Goal: Task Accomplishment & Management: Manage account settings

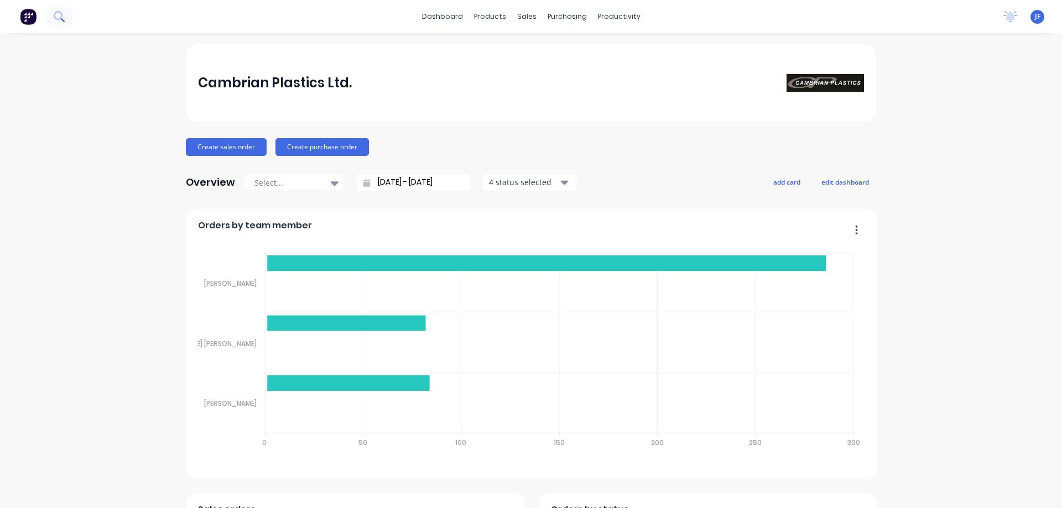
click at [58, 16] on icon at bounding box center [59, 16] width 11 height 11
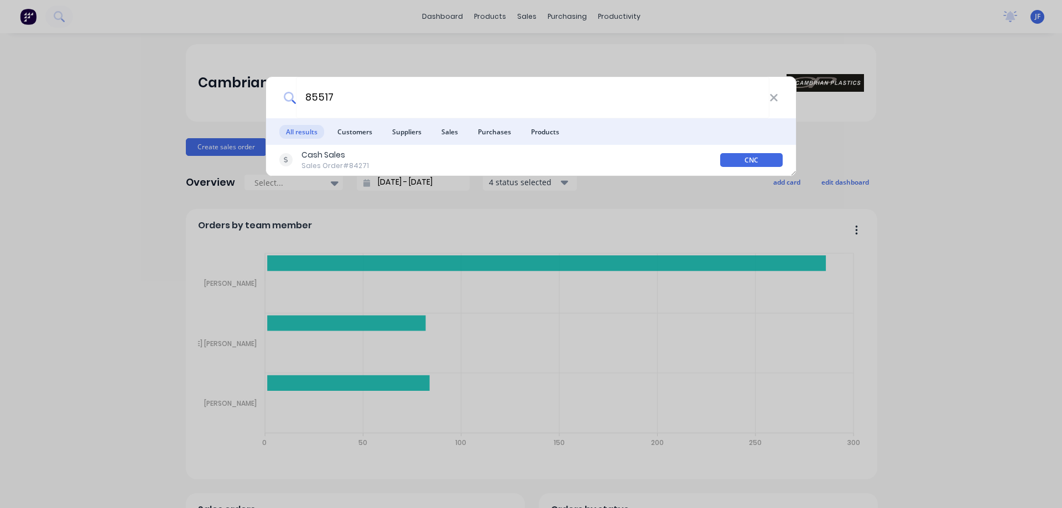
type input "85517"
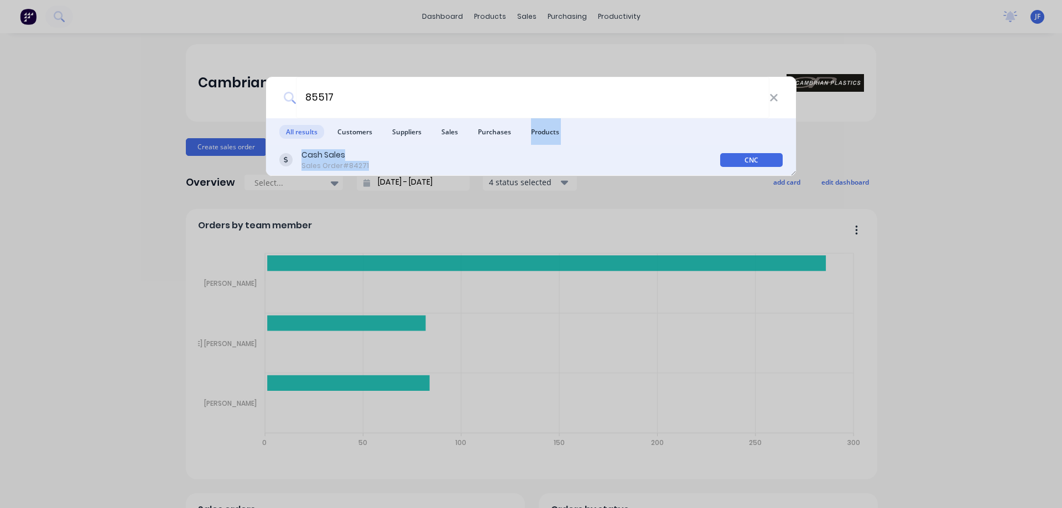
drag, startPoint x: 511, startPoint y: 138, endPoint x: 512, endPoint y: 165, distance: 27.7
click at [512, 165] on div "All results Customers Suppliers Sales Purchases Products Cash Sales Sales Order…" at bounding box center [531, 147] width 530 height 58
click at [512, 165] on div "Cash Sales Sales Order #84271" at bounding box center [499, 160] width 441 height 22
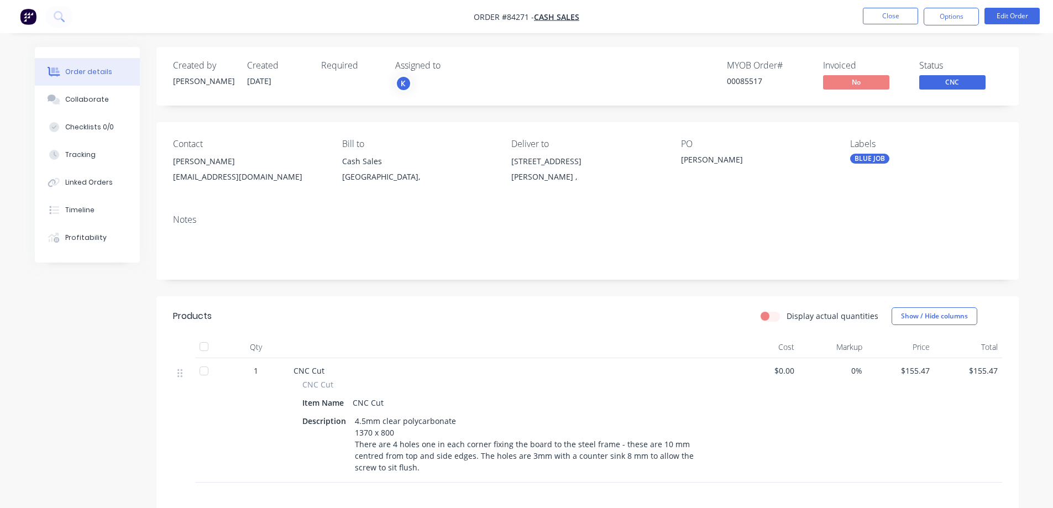
click at [940, 81] on span "CNC" at bounding box center [952, 82] width 66 height 14
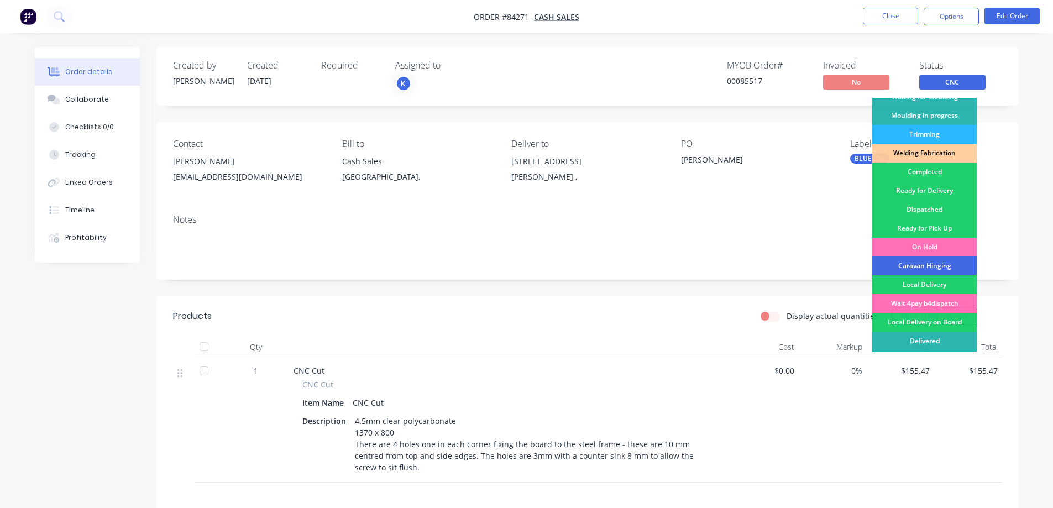
scroll to position [216, 0]
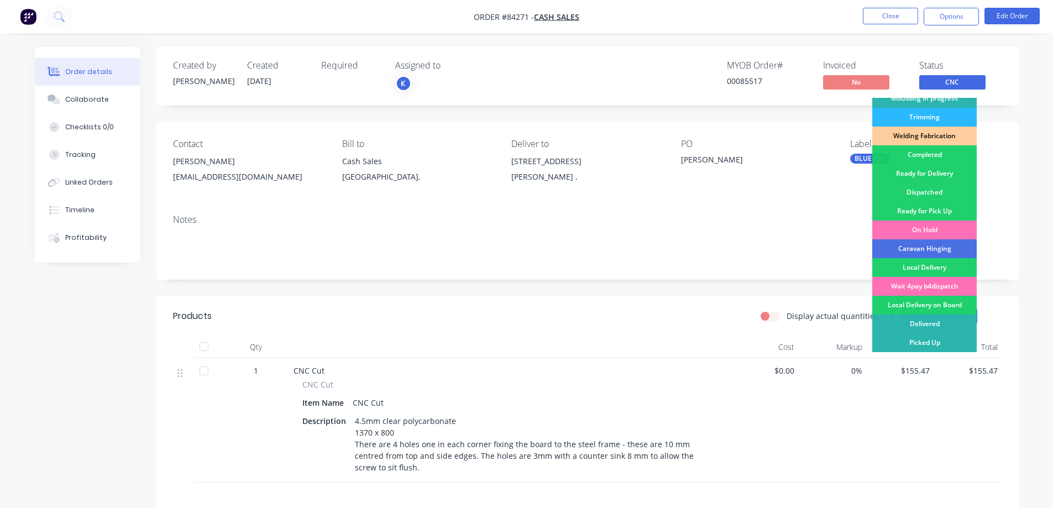
drag, startPoint x: 926, startPoint y: 231, endPoint x: 839, endPoint y: 133, distance: 131.6
click at [926, 231] on div "On Hold" at bounding box center [924, 230] width 104 height 19
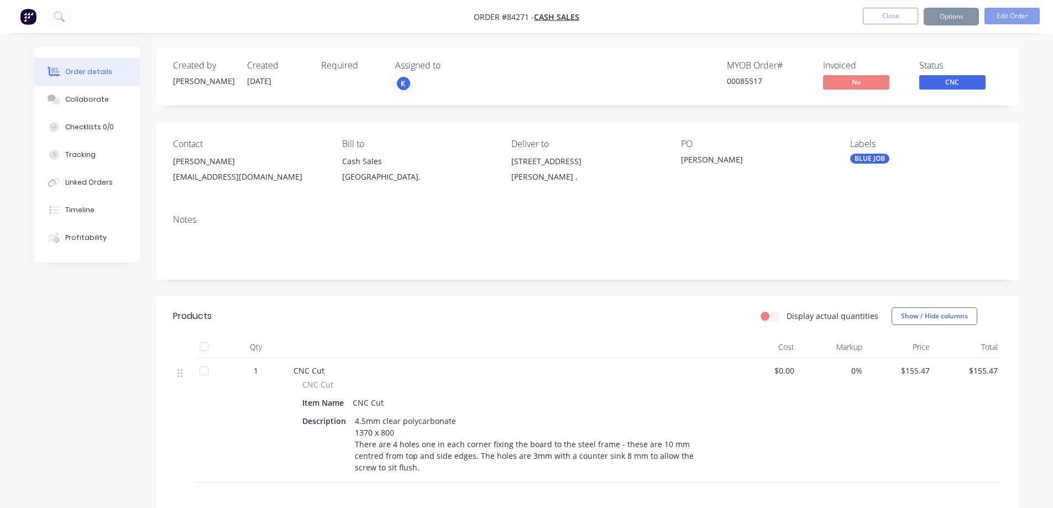
click at [748, 51] on div "Created by Jess Created 29/08/25 Required Assigned to K MYOB Order # 00085517 I…" at bounding box center [587, 76] width 863 height 59
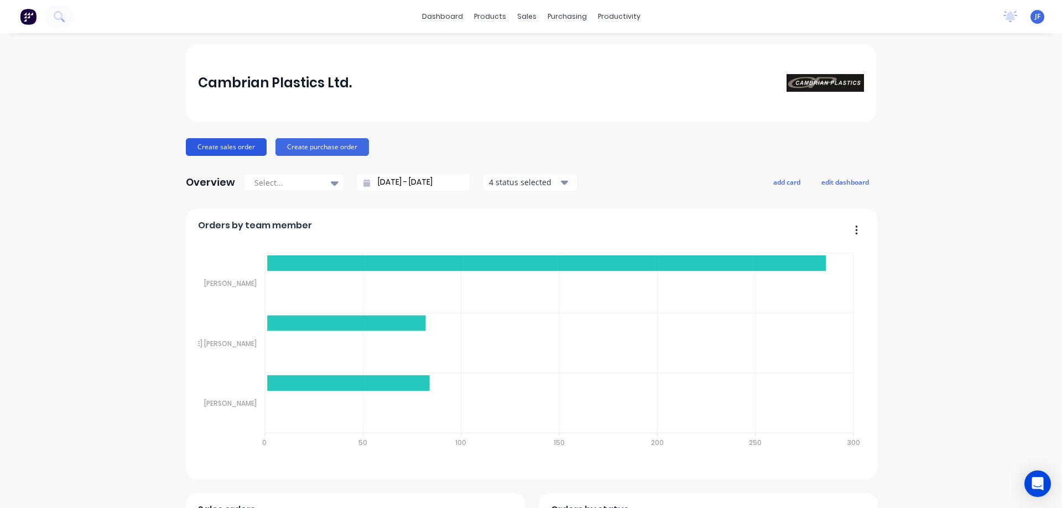
click at [216, 150] on button "Create sales order" at bounding box center [226, 147] width 81 height 18
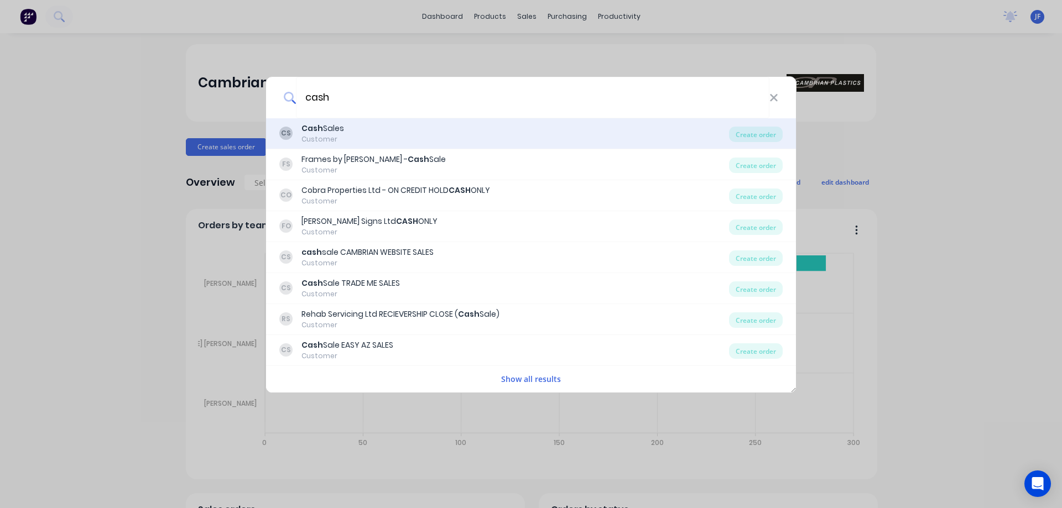
type input "cash"
click at [359, 136] on div "CS Cash Sales Customer" at bounding box center [503, 134] width 449 height 22
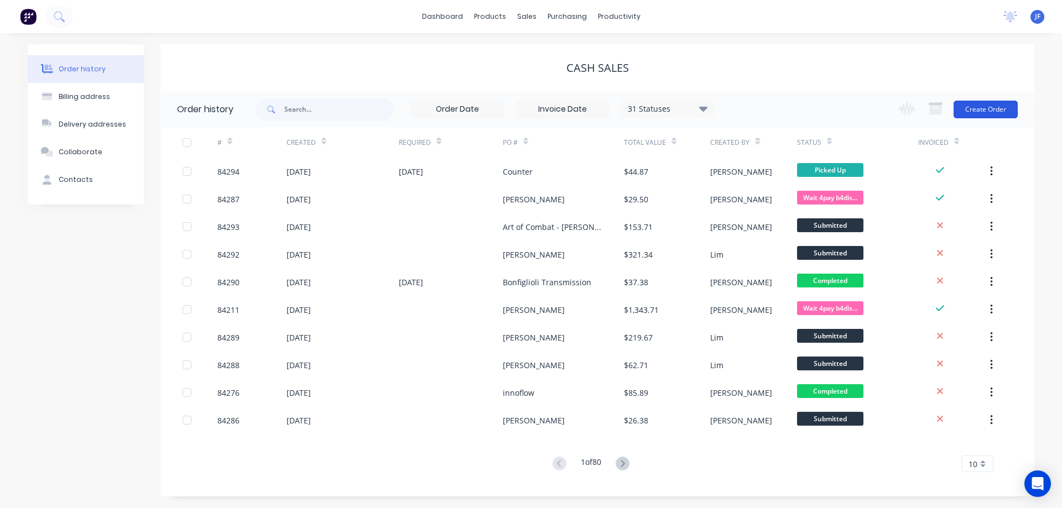
click at [986, 109] on button "Create Order" at bounding box center [985, 110] width 64 height 18
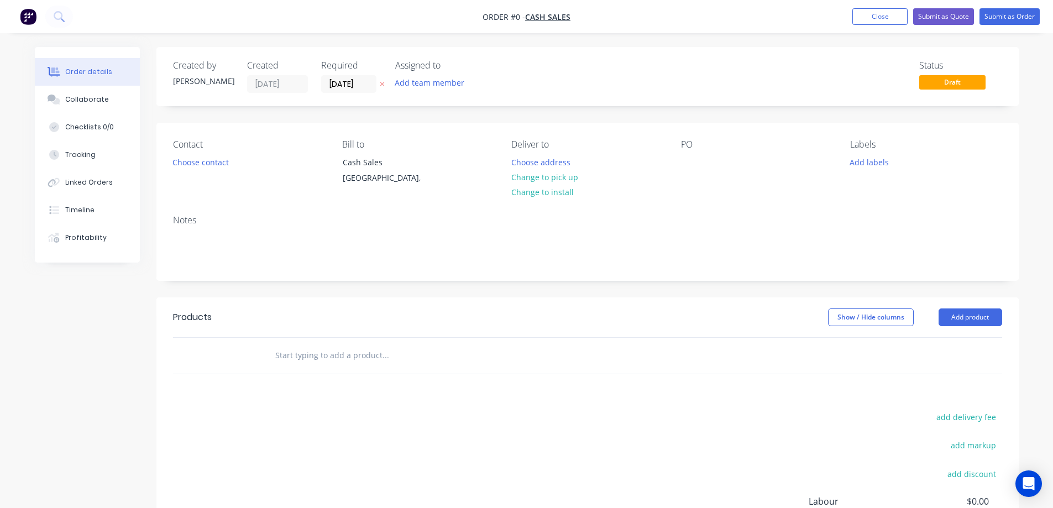
click at [388, 81] on div at bounding box center [383, 84] width 12 height 18
click at [385, 82] on button at bounding box center [383, 84] width 12 height 13
click at [212, 161] on button "Choose contact" at bounding box center [200, 161] width 68 height 15
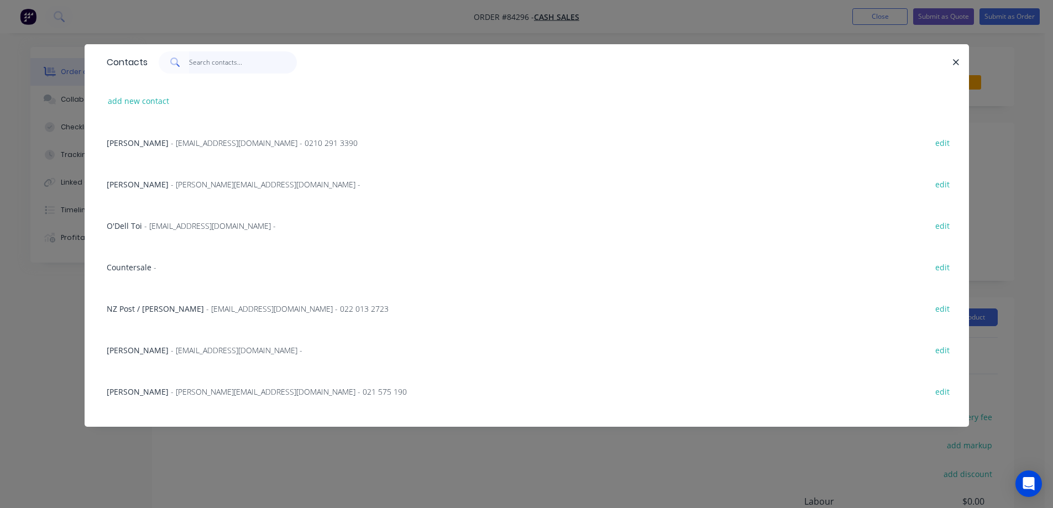
click at [228, 67] on input "text" at bounding box center [243, 62] width 108 height 22
type input "cas"
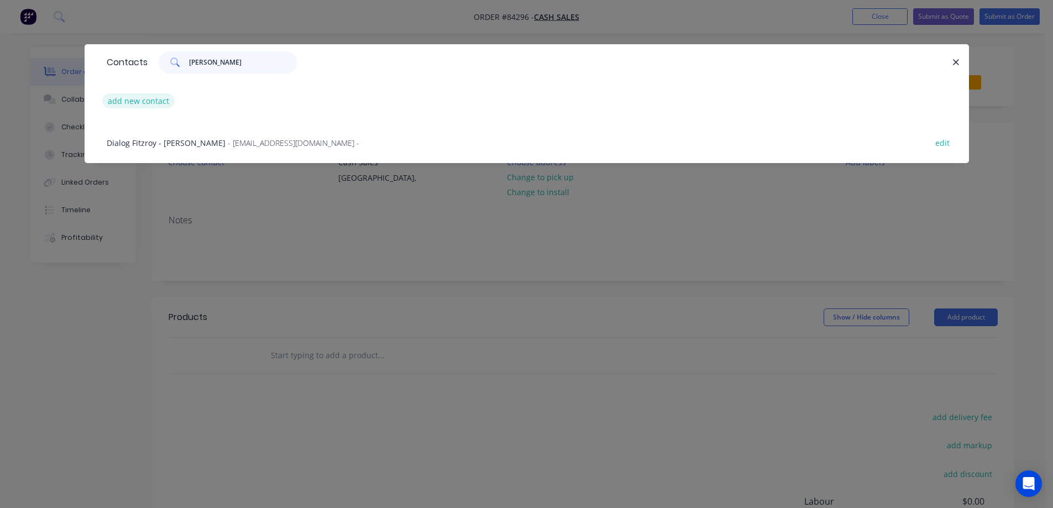
type input "james t"
click at [129, 104] on button "add new contact" at bounding box center [138, 100] width 73 height 15
select select "NZ"
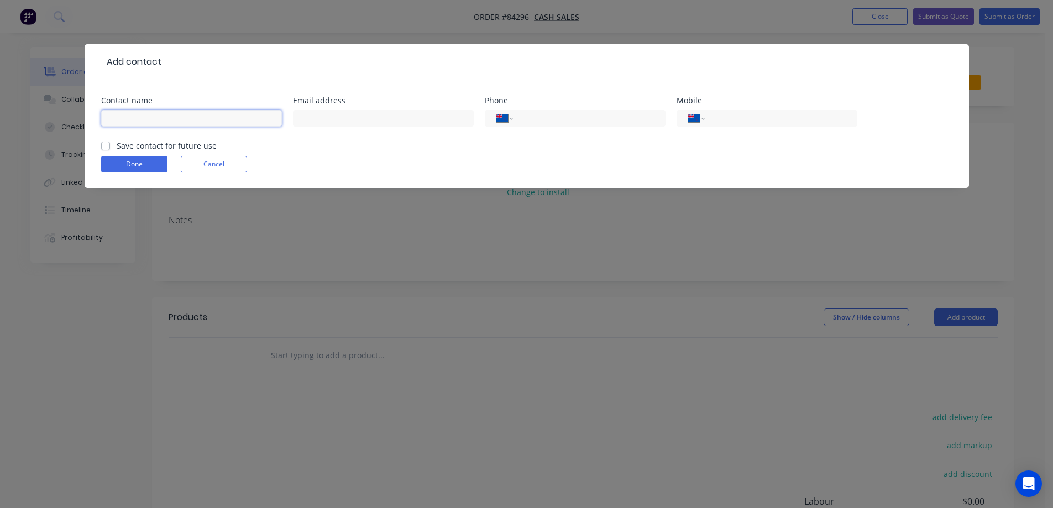
click at [150, 123] on input "text" at bounding box center [191, 118] width 181 height 17
click at [138, 120] on input "James TUrner" at bounding box center [191, 118] width 181 height 17
type input "[PERSON_NAME]"
click at [140, 143] on label "Save contact for future use" at bounding box center [167, 146] width 100 height 12
click at [110, 143] on input "Save contact for future use" at bounding box center [105, 145] width 9 height 11
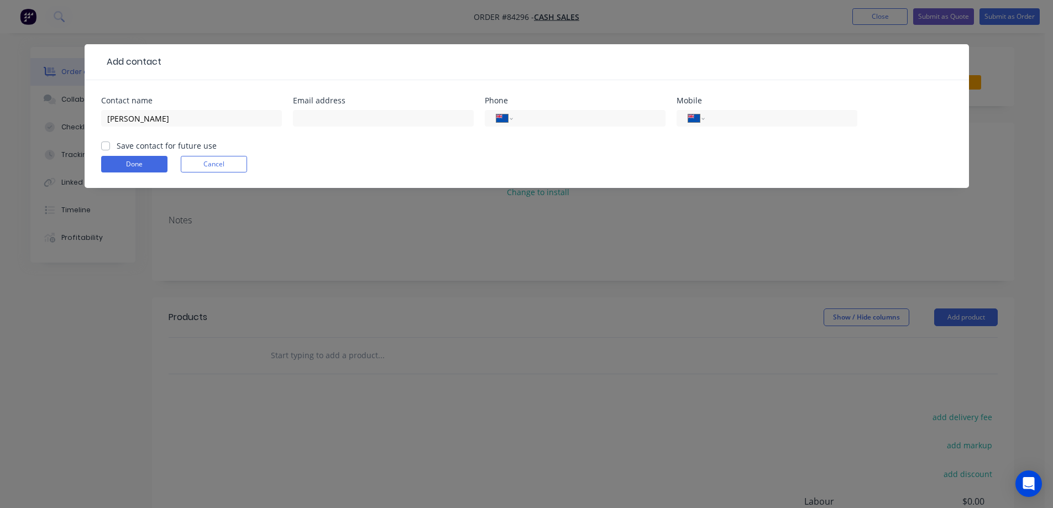
checkbox input "true"
click at [739, 119] on input "tel" at bounding box center [779, 118] width 133 height 13
type input "0210 643 102"
click at [368, 108] on div at bounding box center [383, 123] width 181 height 33
click at [372, 118] on input "text" at bounding box center [383, 118] width 181 height 17
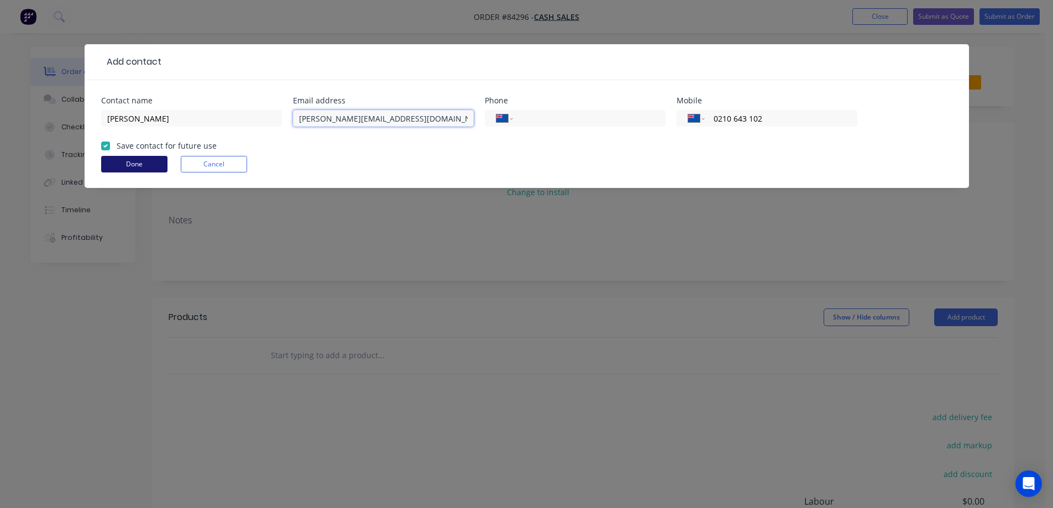
type input "james@turnerpainting.nz"
click at [139, 156] on button "Done" at bounding box center [134, 164] width 66 height 17
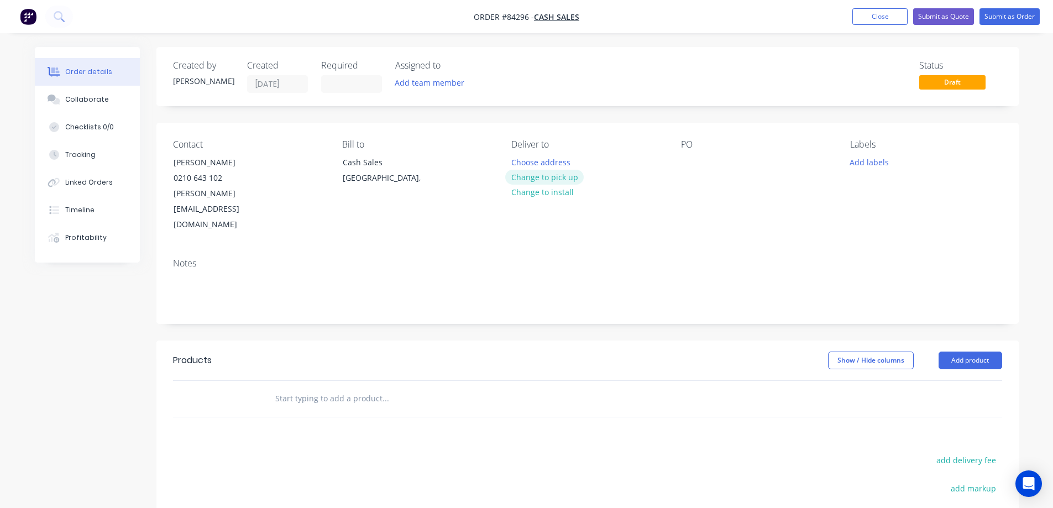
click at [541, 177] on button "Change to pick up" at bounding box center [544, 177] width 79 height 15
drag, startPoint x: 171, startPoint y: 163, endPoint x: 310, endPoint y: 166, distance: 138.8
click at [310, 166] on div "Contact James Turner 0210 643 102 james@turnerpainting.nz" at bounding box center [248, 185] width 151 height 93
copy div "[PERSON_NAME]"
click at [688, 157] on div at bounding box center [690, 162] width 18 height 16
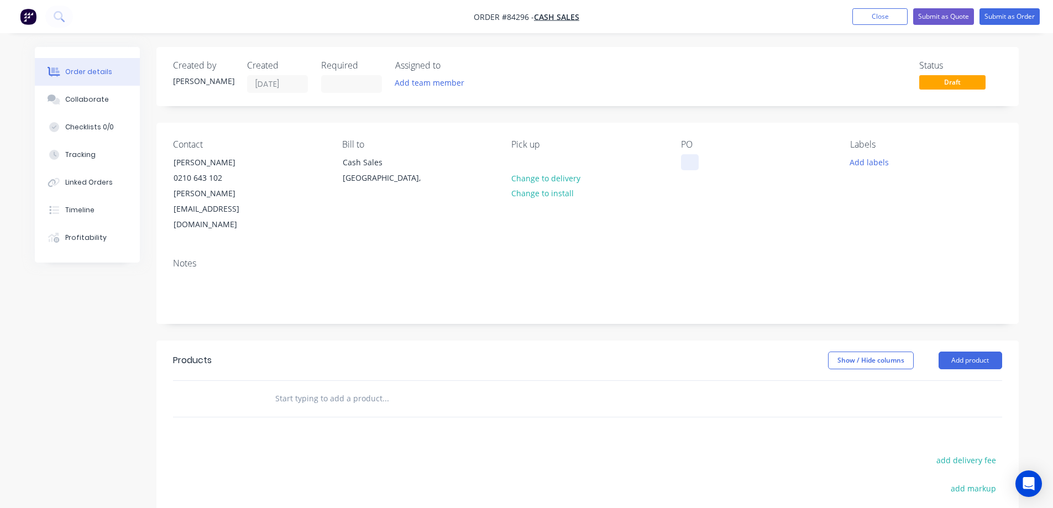
paste div
click at [874, 162] on button "Add labels" at bounding box center [869, 161] width 51 height 15
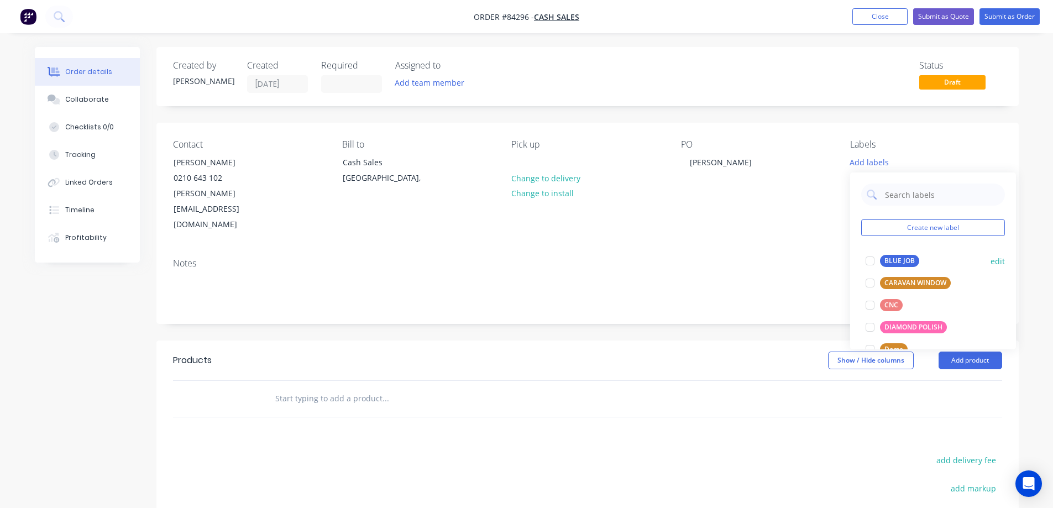
click at [895, 264] on div "BLUE JOB" at bounding box center [899, 261] width 39 height 12
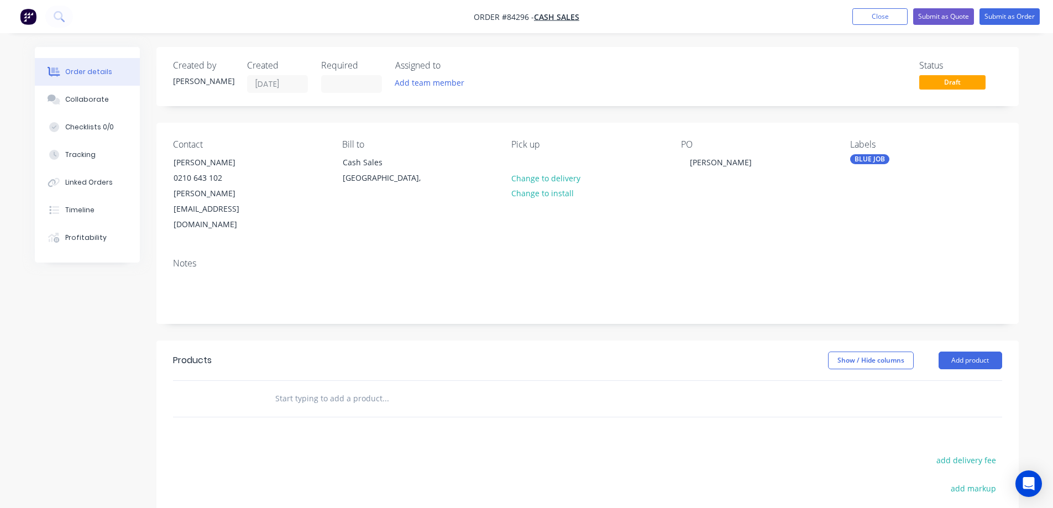
click at [359, 388] on input "text" at bounding box center [385, 399] width 221 height 22
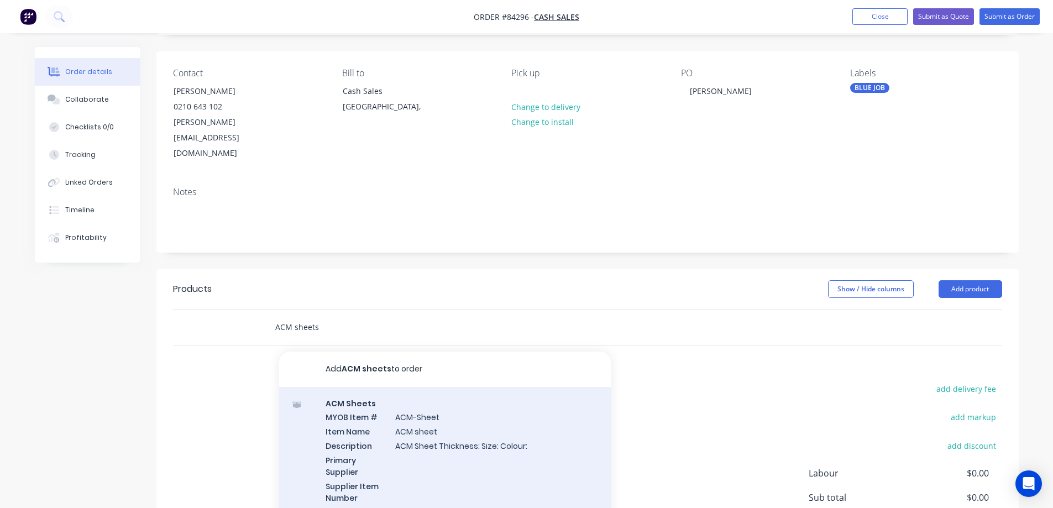
scroll to position [111, 0]
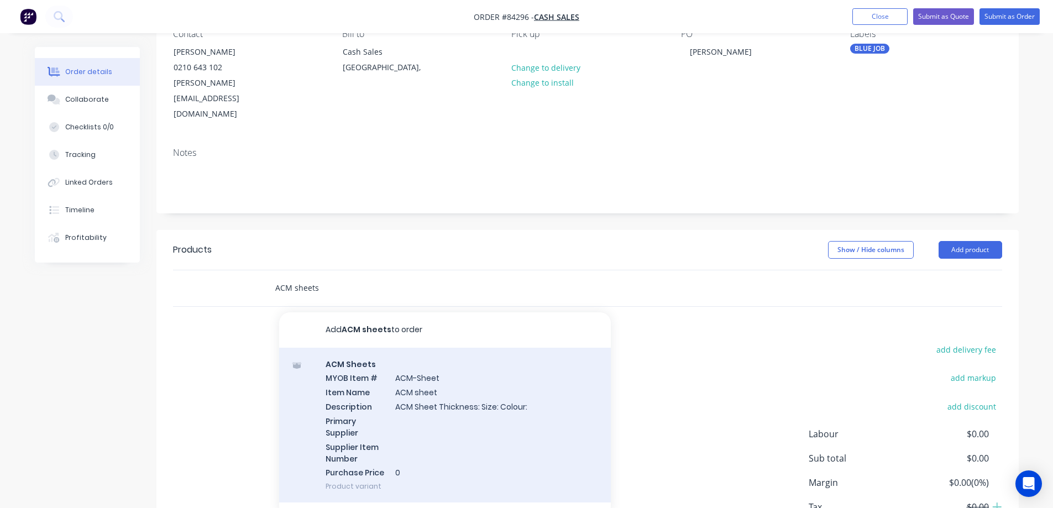
type input "ACM sheets"
click at [421, 380] on div "ACM Sheets MYOB Item # ACM-Sheet Item Name ACM sheet Description ACM Sheet Thic…" at bounding box center [445, 425] width 332 height 155
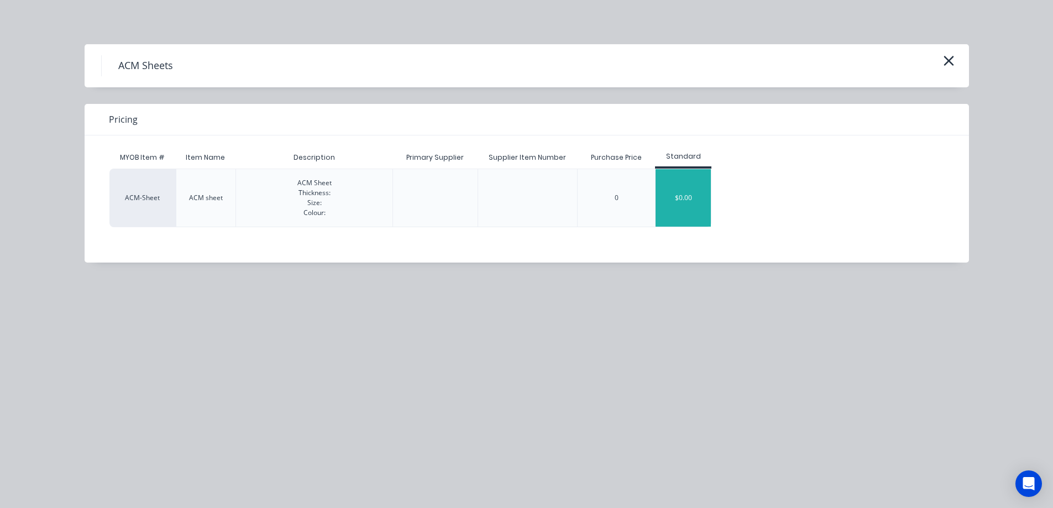
click at [678, 197] on div "$0.00" at bounding box center [683, 198] width 55 height 58
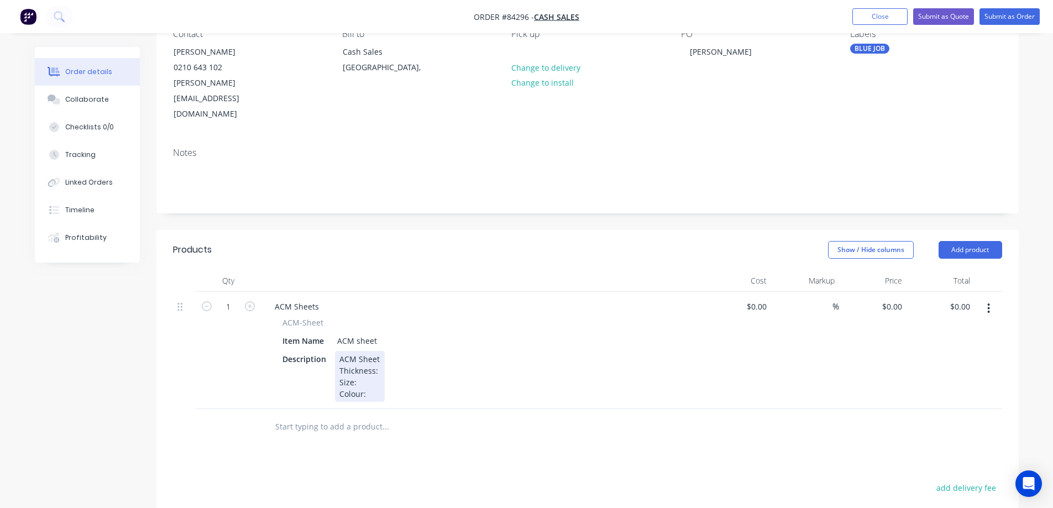
click at [379, 351] on div "ACM Sheet Thickness: Size: Colour:" at bounding box center [360, 376] width 50 height 51
click at [377, 351] on div "ACM Sheet Thickness: Size: Colour:" at bounding box center [360, 376] width 50 height 51
click at [373, 353] on div "ACM Sheet Thickness: 3mm Size: Colour:" at bounding box center [370, 376] width 71 height 51
click at [378, 359] on div "ACM Sheet Thickness: 3mm Size: 1220 x 2440 Colour:" at bounding box center [371, 376] width 72 height 51
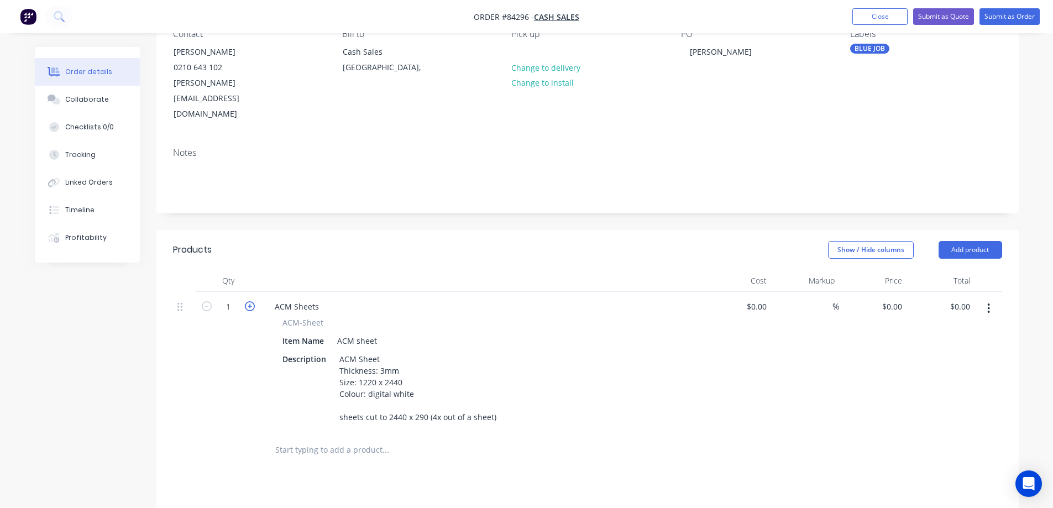
click at [252, 301] on icon "button" at bounding box center [250, 306] width 10 height 10
type input "3"
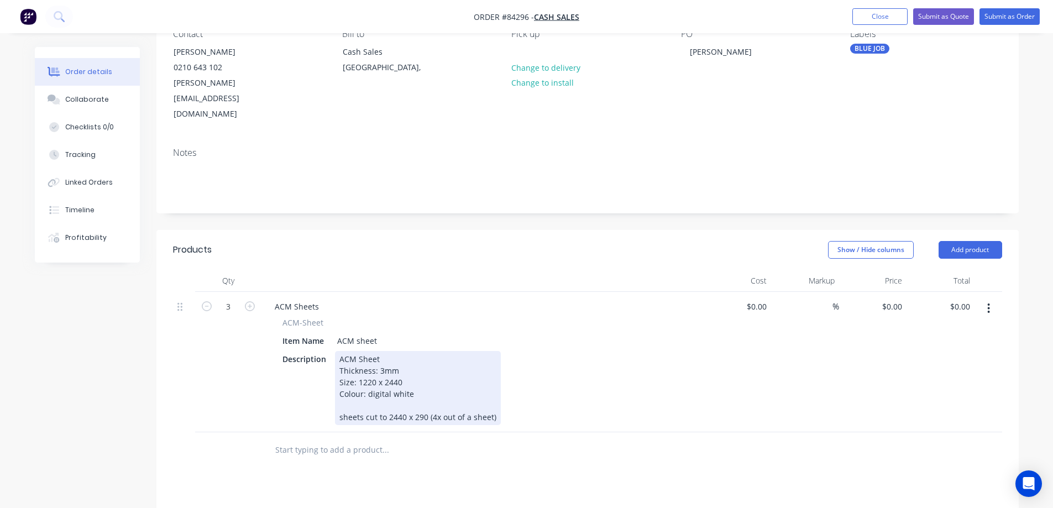
click at [598, 358] on div "Description ACM Sheet Thickness: 3mm Size: 1220 x 2440 Colour: digital white sh…" at bounding box center [480, 388] width 405 height 74
click at [494, 388] on div "ACM Sheet Thickness: 3mm Size: 1220 x 2440 Colour: digital white sheets cut to …" at bounding box center [418, 388] width 166 height 74
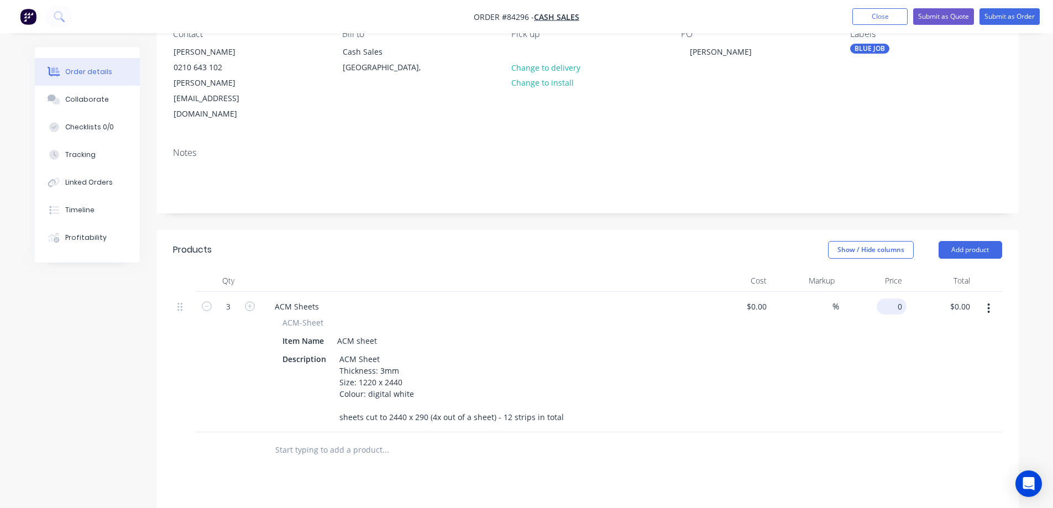
click at [892, 299] on div "0 $0.00" at bounding box center [892, 307] width 30 height 16
paste input "83.34"
type input "$83.34"
type input "$250.02"
click at [900, 316] on div "$83.34 $83.34" at bounding box center [873, 362] width 68 height 140
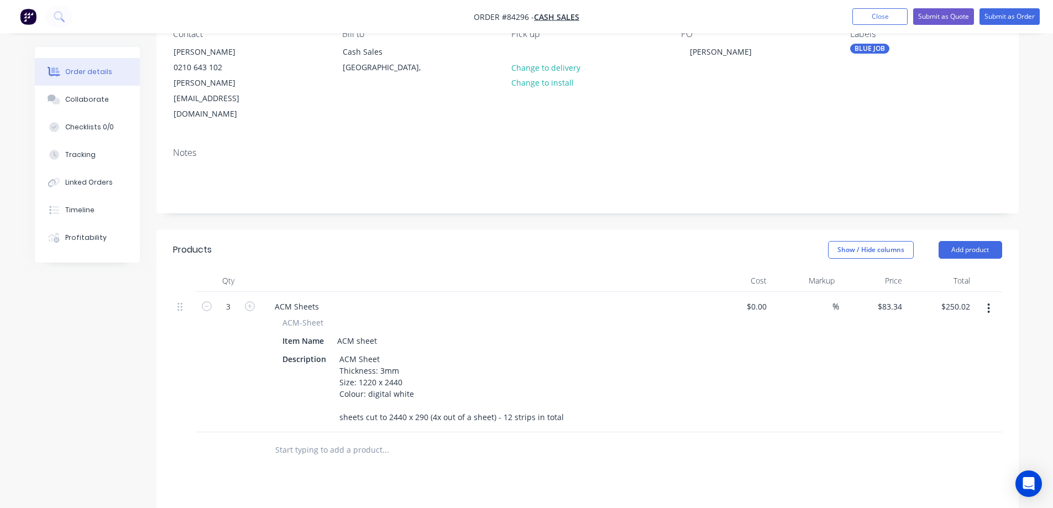
click at [1011, 5] on nav "Order #84296 - Cash Sales Add product Close Submit as Quote Submit as Order" at bounding box center [526, 16] width 1053 height 33
click at [1011, 19] on button "Submit as Order" at bounding box center [1010, 16] width 60 height 17
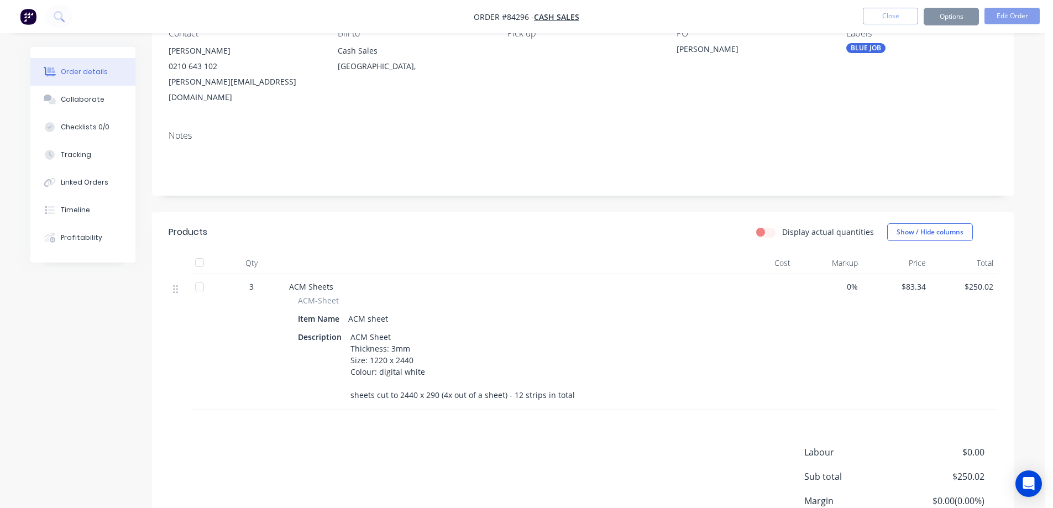
scroll to position [0, 0]
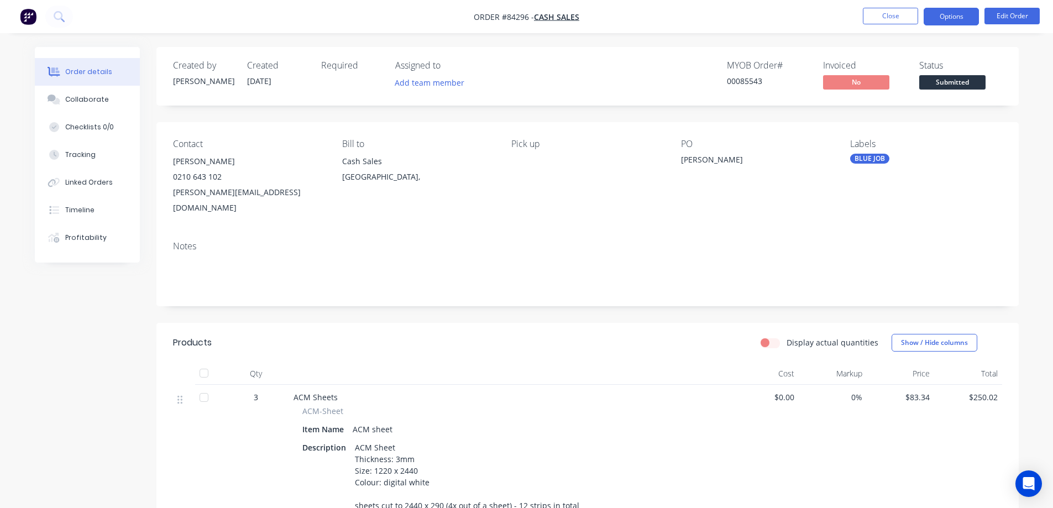
click at [961, 19] on button "Options" at bounding box center [951, 17] width 55 height 18
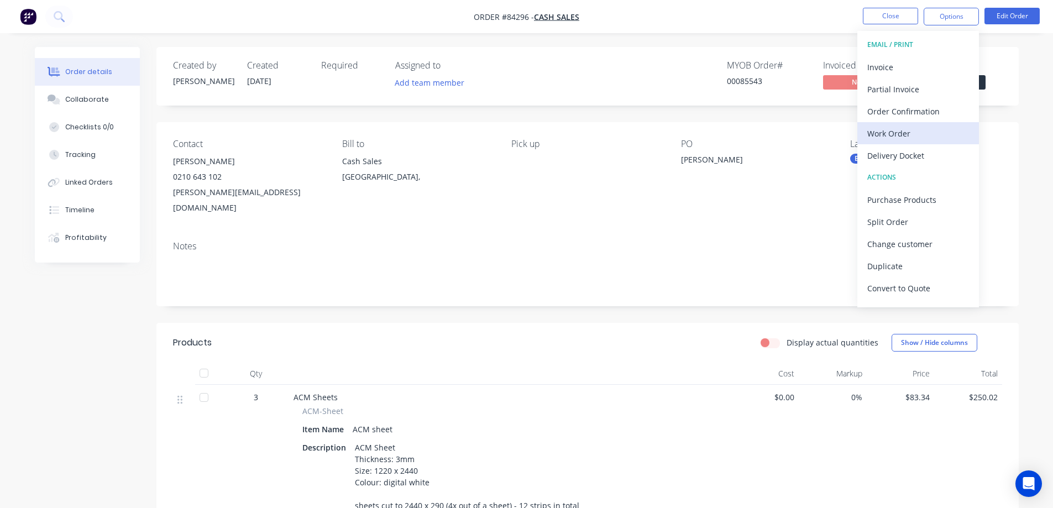
click at [939, 130] on div "Work Order" at bounding box center [918, 134] width 102 height 16
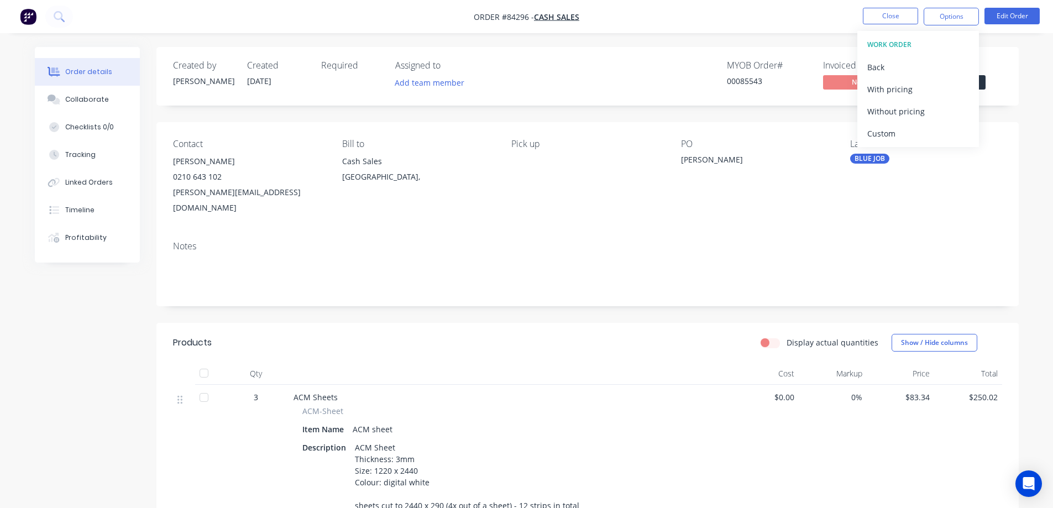
click at [935, 112] on div "Without pricing" at bounding box center [918, 111] width 102 height 16
click at [51, 8] on button at bounding box center [59, 17] width 28 height 22
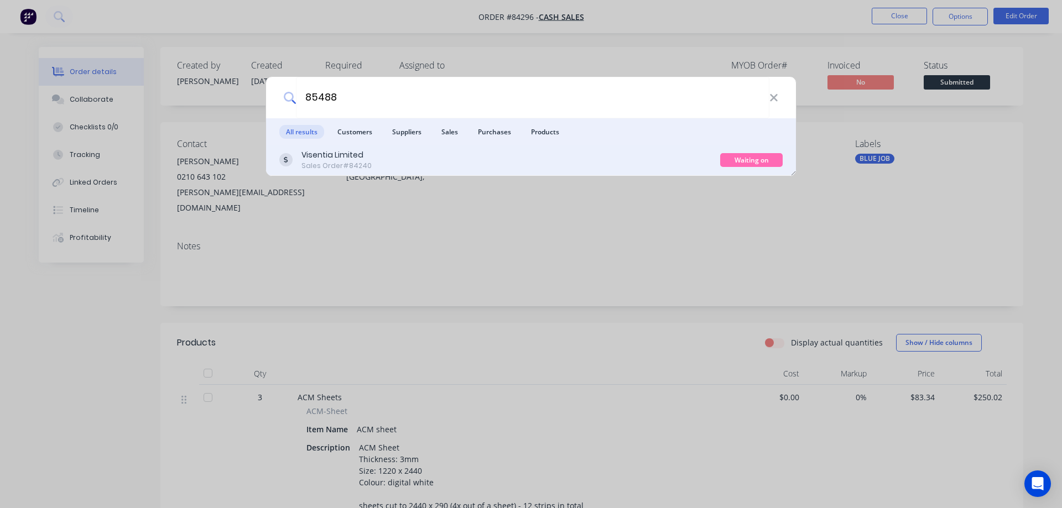
type input "85488"
click at [633, 154] on div "Visentia Limited Sales Order #84240" at bounding box center [499, 160] width 441 height 22
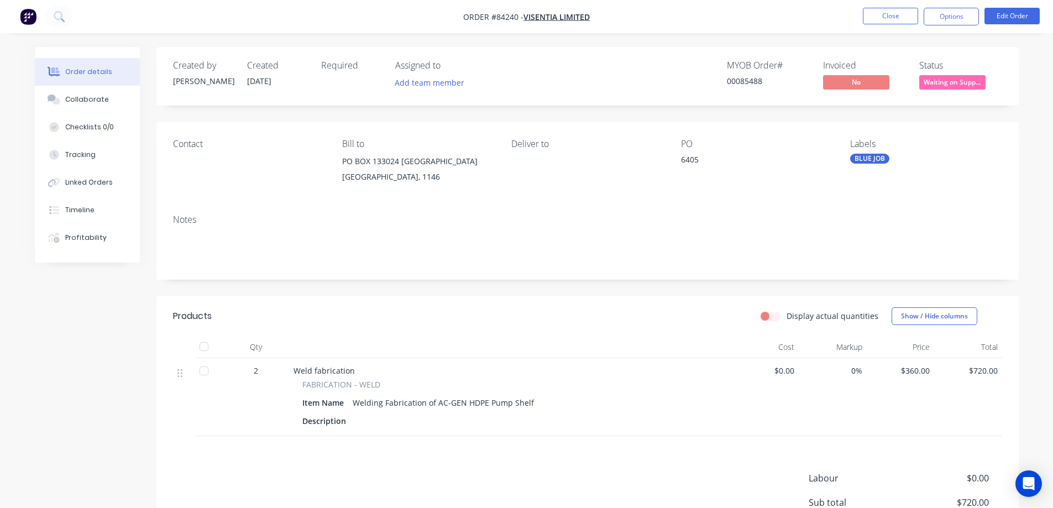
click at [931, 79] on span "Waiting on Supp..." at bounding box center [952, 82] width 66 height 14
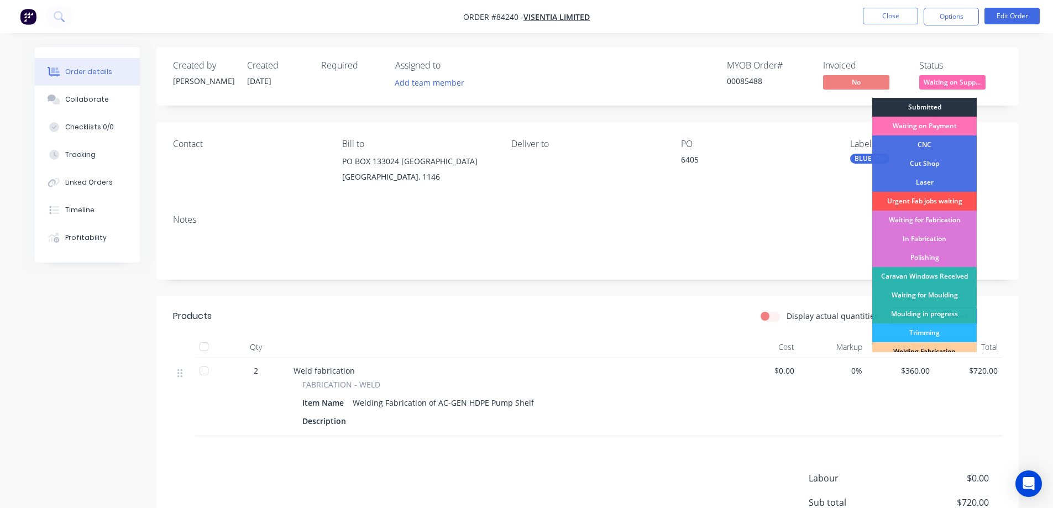
click at [932, 109] on div "Submitted" at bounding box center [924, 107] width 104 height 19
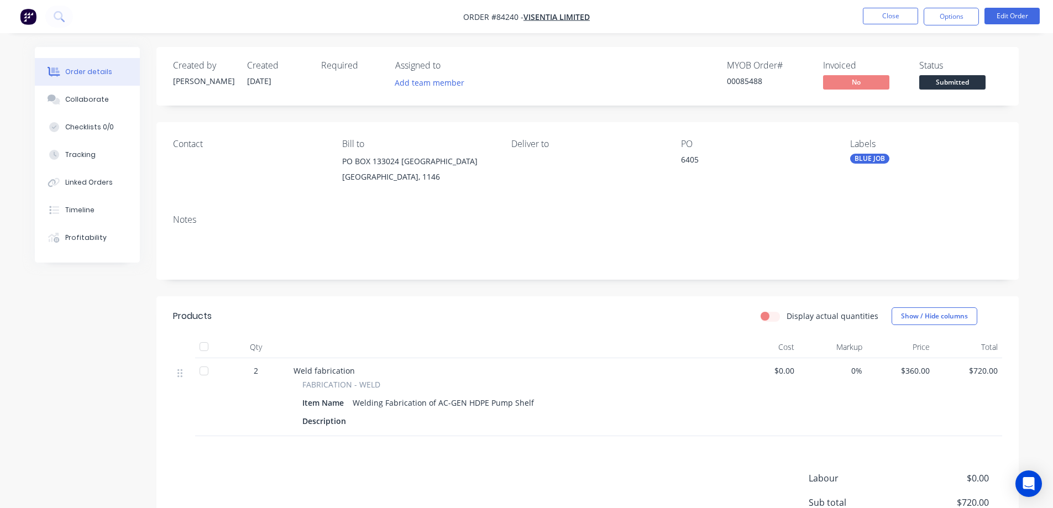
click at [1035, 102] on div "Order details Collaborate Checklists 0/0 Tracking Linked Orders Timeline Profit…" at bounding box center [526, 316] width 1053 height 633
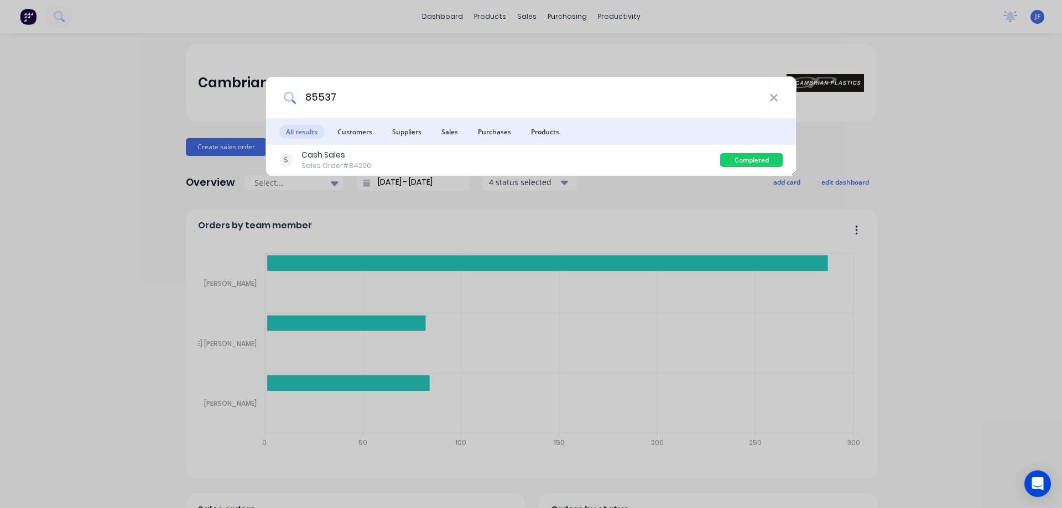
type input "85537"
click at [631, 143] on ul "All results Customers Suppliers Sales Purchases Products" at bounding box center [531, 131] width 530 height 27
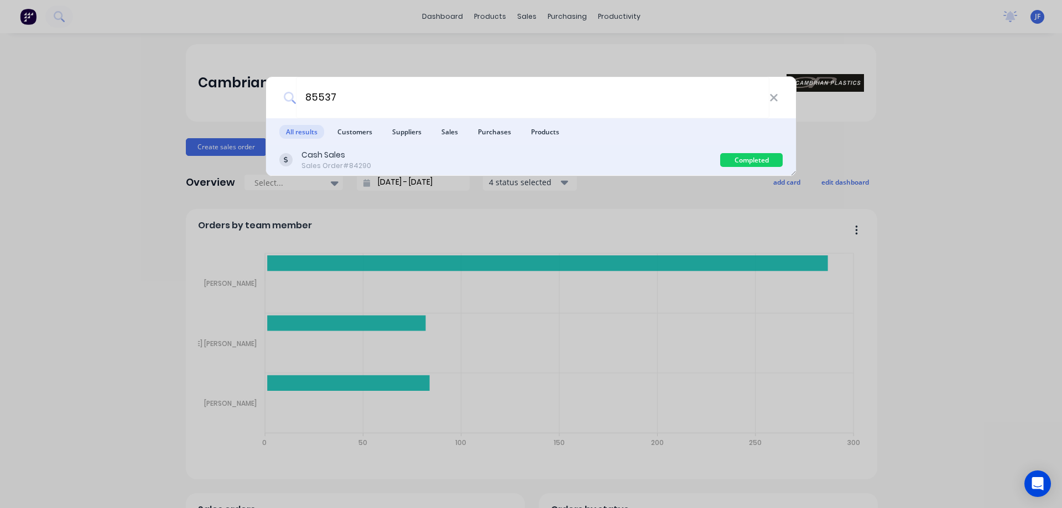
click at [635, 175] on div "Cash Sales Sales Order #84290 Completed" at bounding box center [531, 160] width 530 height 31
click at [634, 165] on div "Cash Sales Sales Order #84290" at bounding box center [499, 160] width 441 height 22
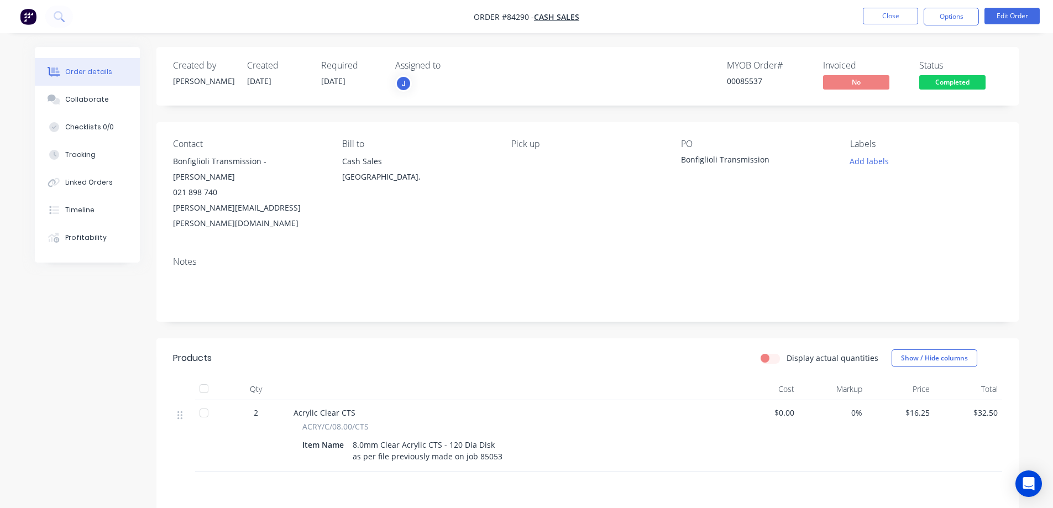
drag, startPoint x: 954, startPoint y: 103, endPoint x: 953, endPoint y: 96, distance: 7.8
click at [954, 102] on div "Created by Jess Created 01/09/25 Required 01/09/25 Assigned to J MYOB Order # 0…" at bounding box center [587, 76] width 863 height 59
click at [949, 88] on span "Completed" at bounding box center [952, 82] width 66 height 14
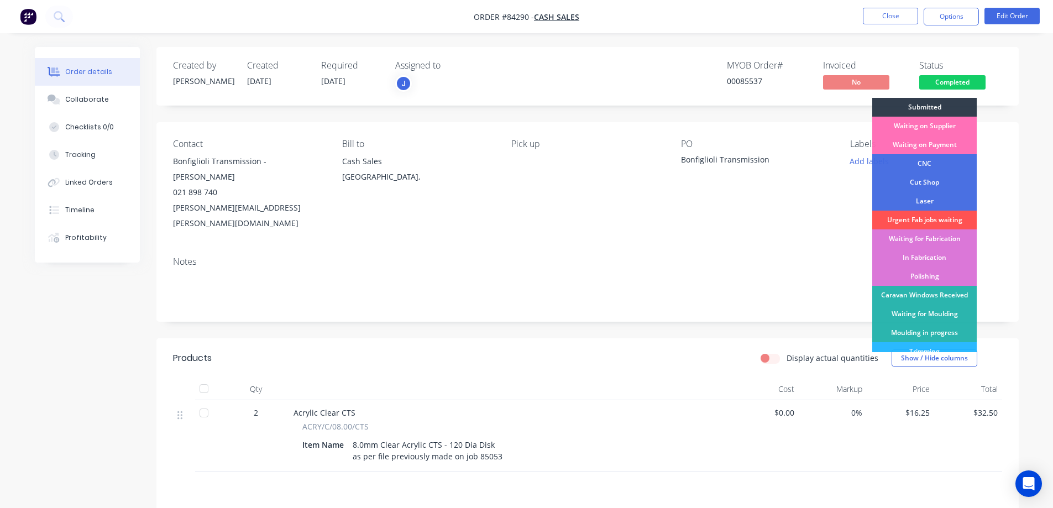
scroll to position [216, 0]
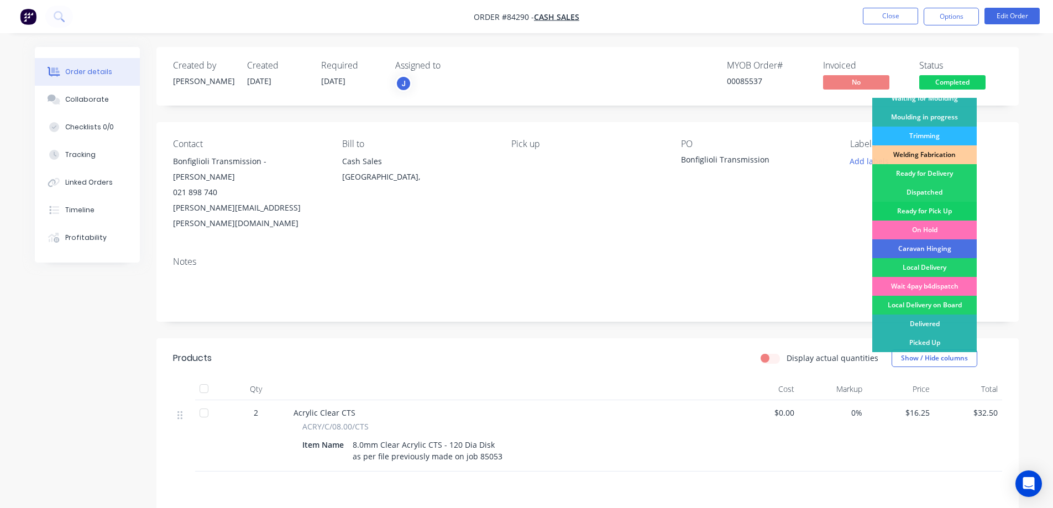
click at [948, 204] on div "Ready for Pick Up" at bounding box center [924, 211] width 104 height 19
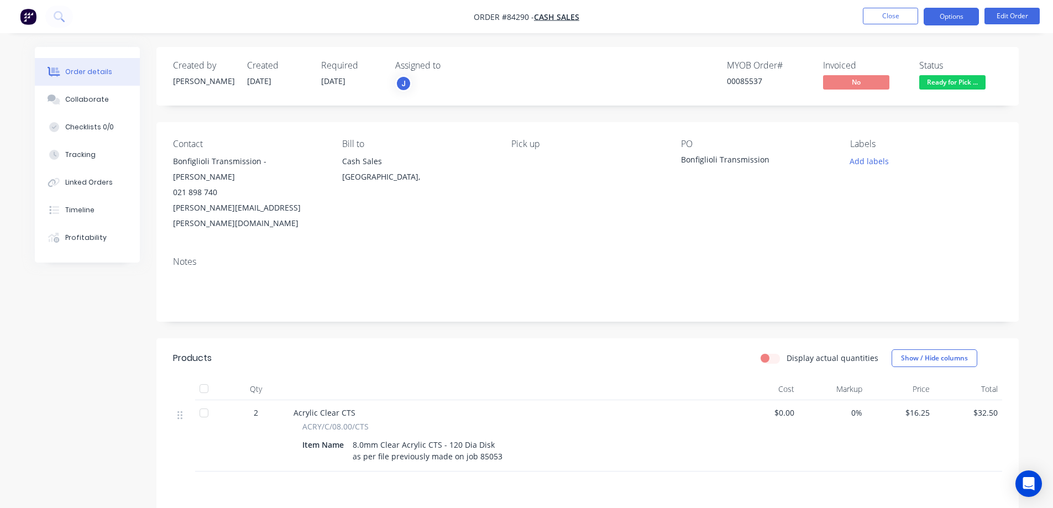
click at [961, 12] on button "Options" at bounding box center [951, 17] width 55 height 18
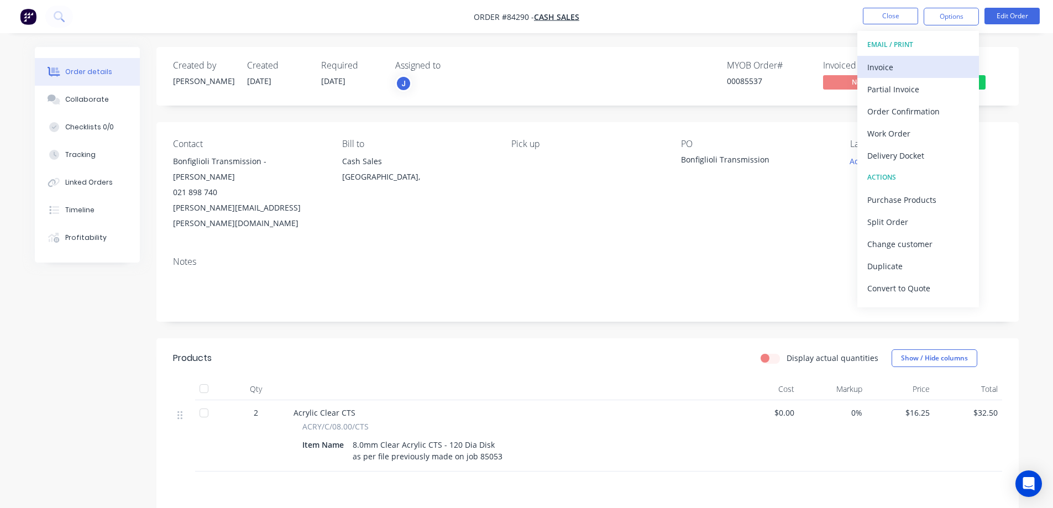
drag, startPoint x: 948, startPoint y: 28, endPoint x: 908, endPoint y: 69, distance: 57.5
click at [908, 69] on div "Invoice" at bounding box center [918, 67] width 102 height 16
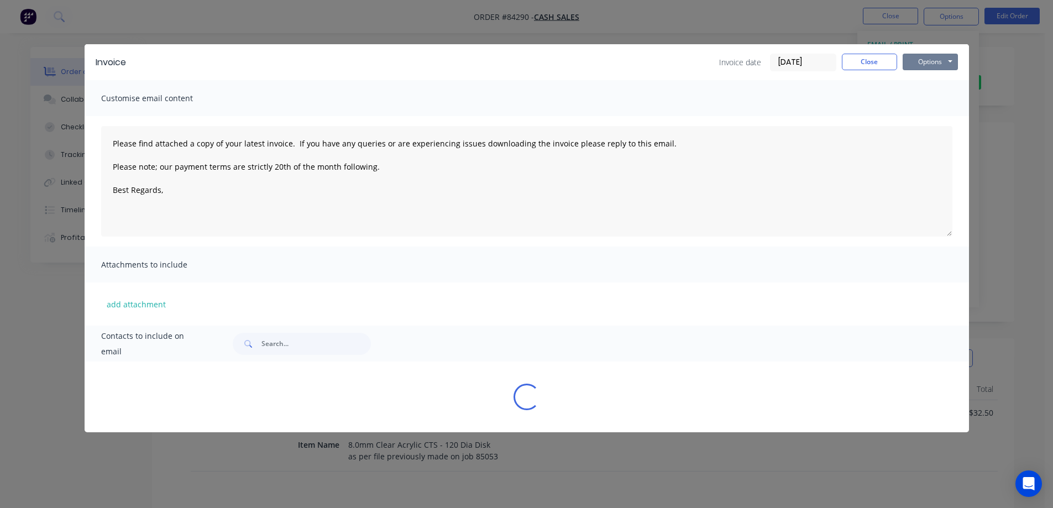
drag, startPoint x: 908, startPoint y: 69, endPoint x: 953, endPoint y: 72, distance: 44.3
click at [954, 60] on button "Options" at bounding box center [930, 62] width 55 height 17
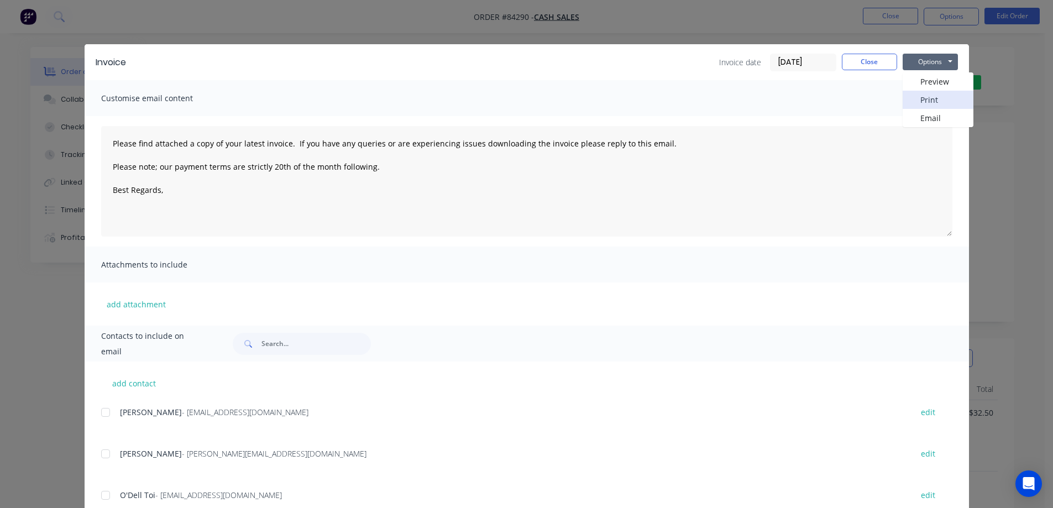
click at [936, 97] on button "Print" at bounding box center [938, 100] width 71 height 18
click at [895, 60] on div "Invoice date 01/09/25 Close Options Preview Print Email" at bounding box center [838, 63] width 239 height 18
click at [313, 23] on div "Invoice Invoice date 01/09/25 Close Options Preview Print Email Customise email…" at bounding box center [526, 254] width 1053 height 508
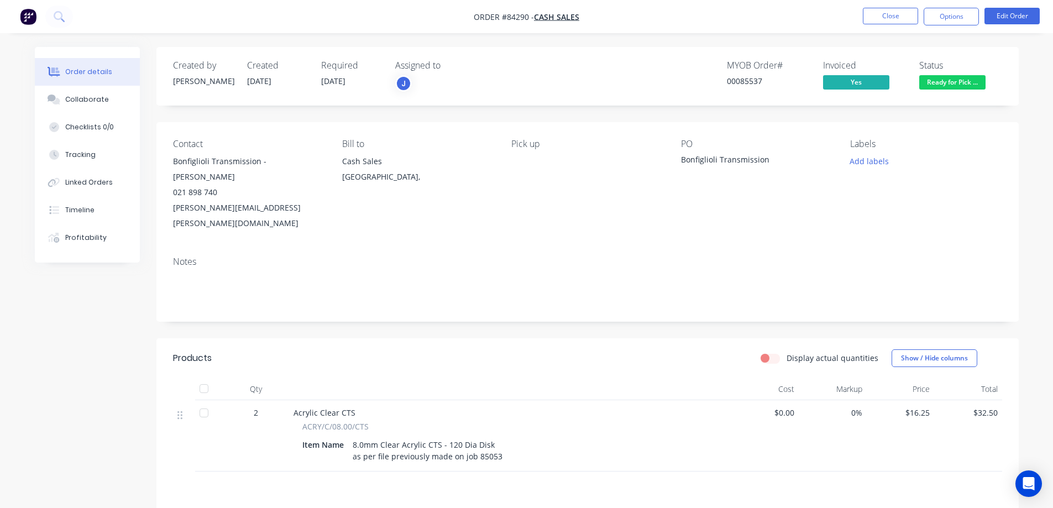
click at [956, 7] on nav "Order #84290 - Cash Sales Close Options Edit Order" at bounding box center [526, 16] width 1053 height 33
click at [959, 16] on button "Options" at bounding box center [951, 17] width 55 height 18
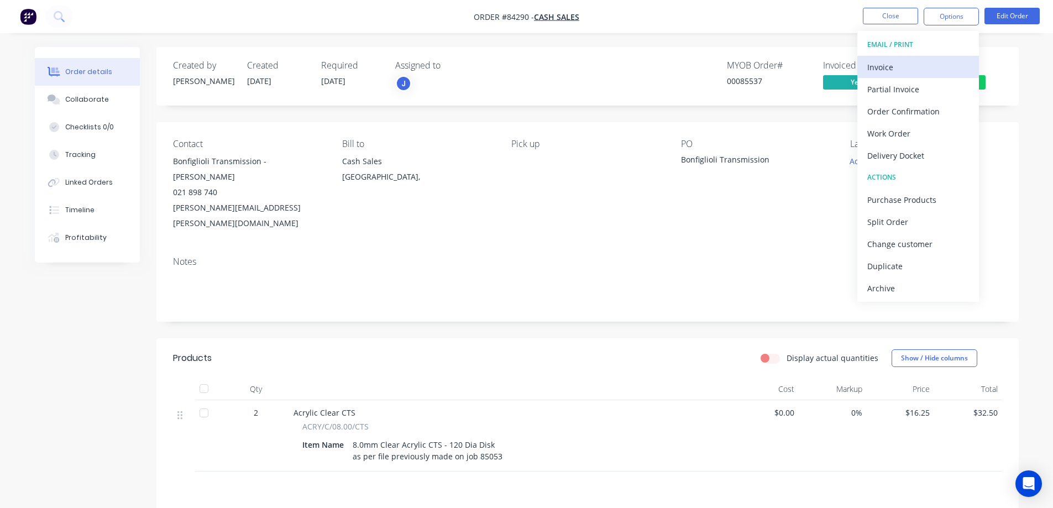
click at [884, 69] on div "Invoice" at bounding box center [918, 67] width 102 height 16
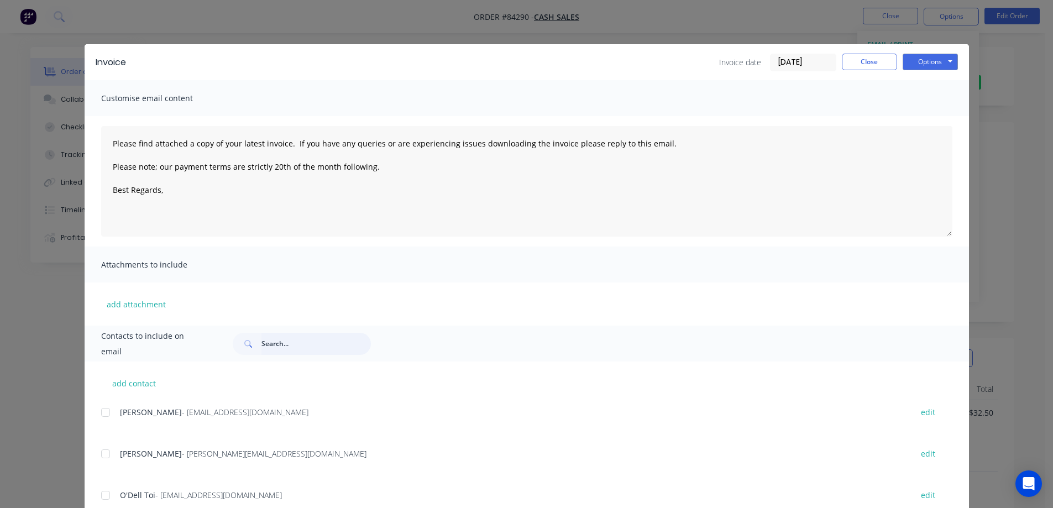
click at [269, 346] on input "text" at bounding box center [316, 344] width 109 height 22
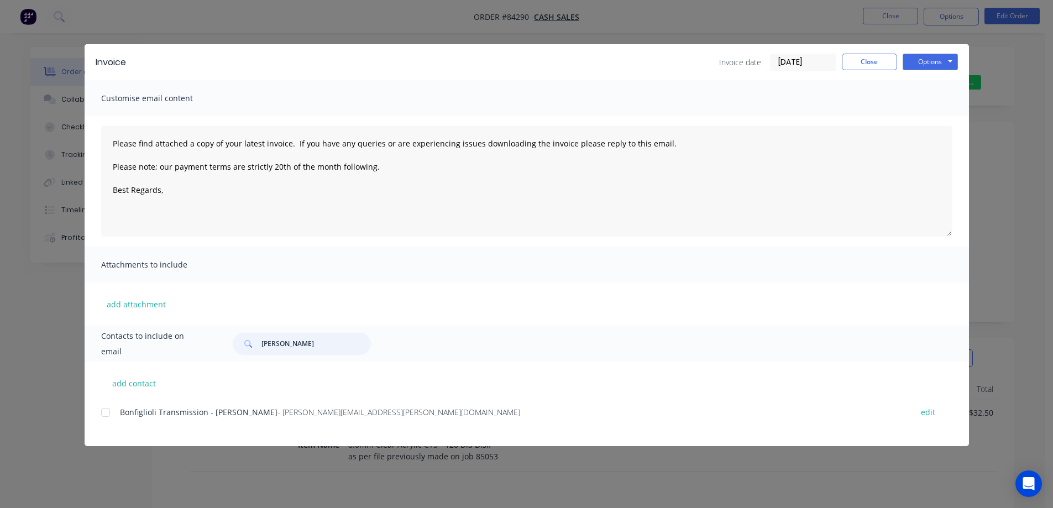
click at [104, 419] on div at bounding box center [106, 412] width 22 height 22
type input "paul sa"
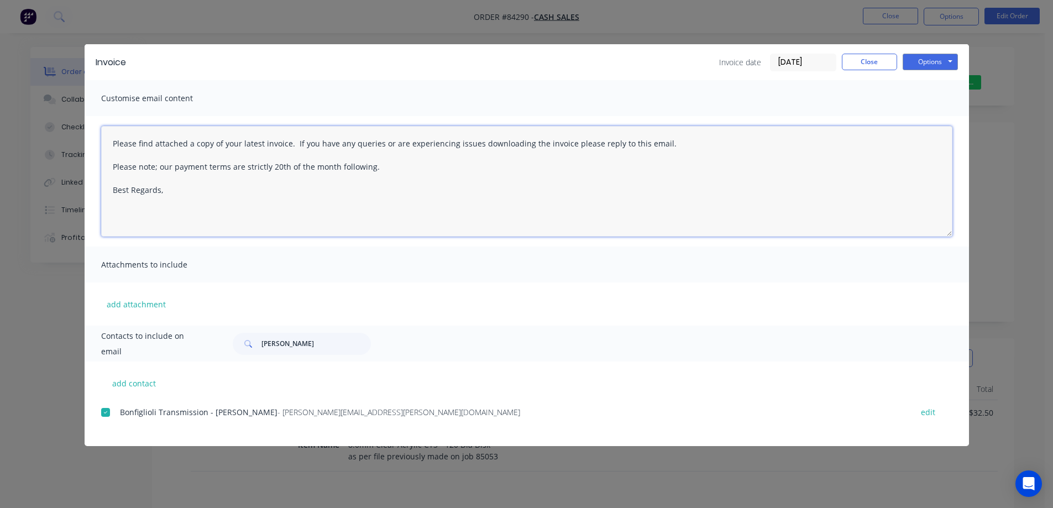
drag, startPoint x: 384, startPoint y: 160, endPoint x: 69, endPoint y: 127, distance: 316.9
click at [69, 127] on div "Invoice Invoice date 01/09/25 Close Options Preview Print Email Customise email…" at bounding box center [526, 254] width 1053 height 508
drag, startPoint x: 394, startPoint y: 170, endPoint x: 73, endPoint y: 120, distance: 324.5
click at [73, 120] on div "Invoice Invoice date 01/09/25 Close Options Preview Print Email Customise email…" at bounding box center [526, 254] width 1053 height 508
click at [134, 202] on textarea "HI Paul Brett came in to pick up the round discs, however they weren't paid for…" at bounding box center [526, 181] width 851 height 111
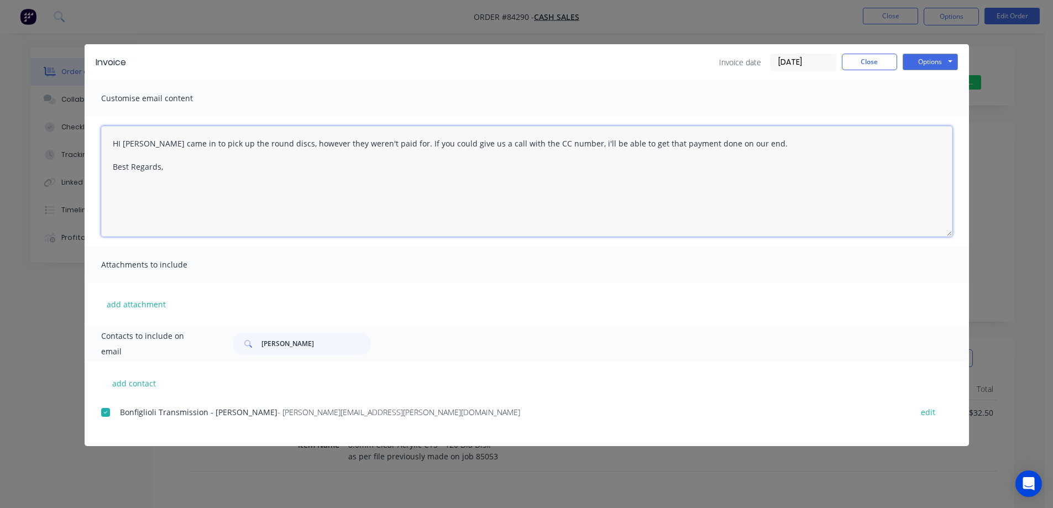
click at [187, 202] on textarea "HI Paul Brett came in to pick up the round discs, however they weren't paid for…" at bounding box center [526, 181] width 851 height 111
type textarea "HI Paul Brett came in to pick up the round discs, however they weren't paid for…"
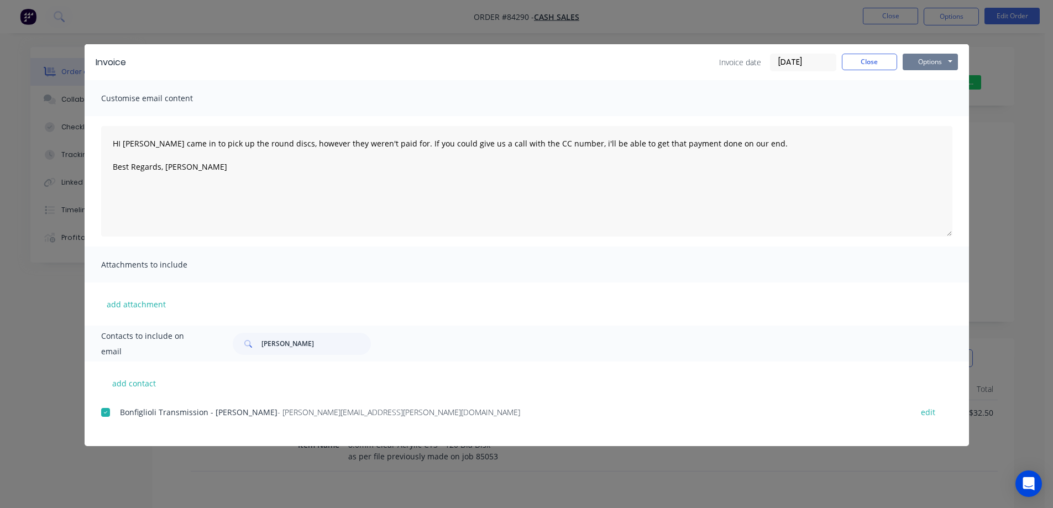
click at [929, 59] on button "Options" at bounding box center [930, 62] width 55 height 17
click at [931, 111] on div "Preview Print Email" at bounding box center [938, 99] width 71 height 55
click at [931, 111] on button "Email" at bounding box center [938, 118] width 71 height 18
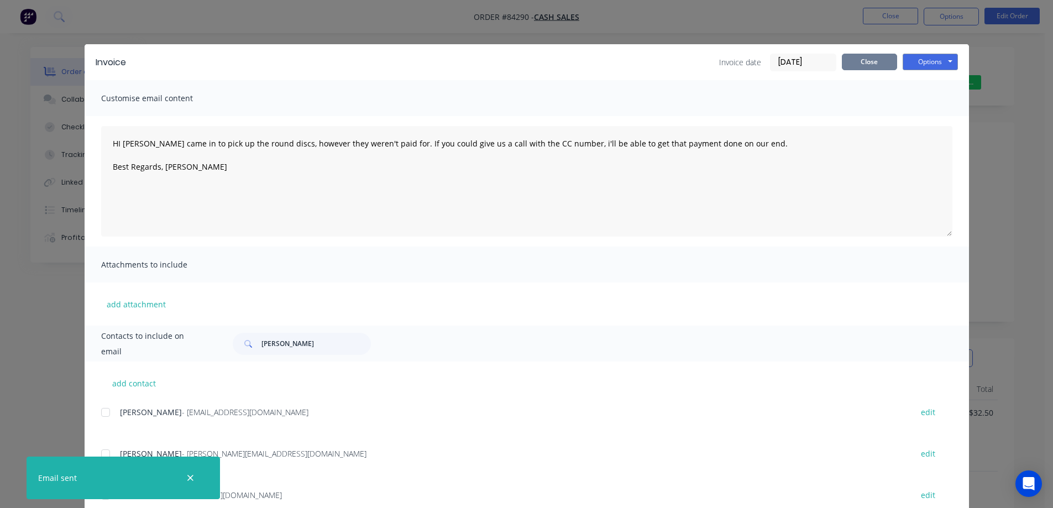
click at [864, 58] on button "Close" at bounding box center [869, 62] width 55 height 17
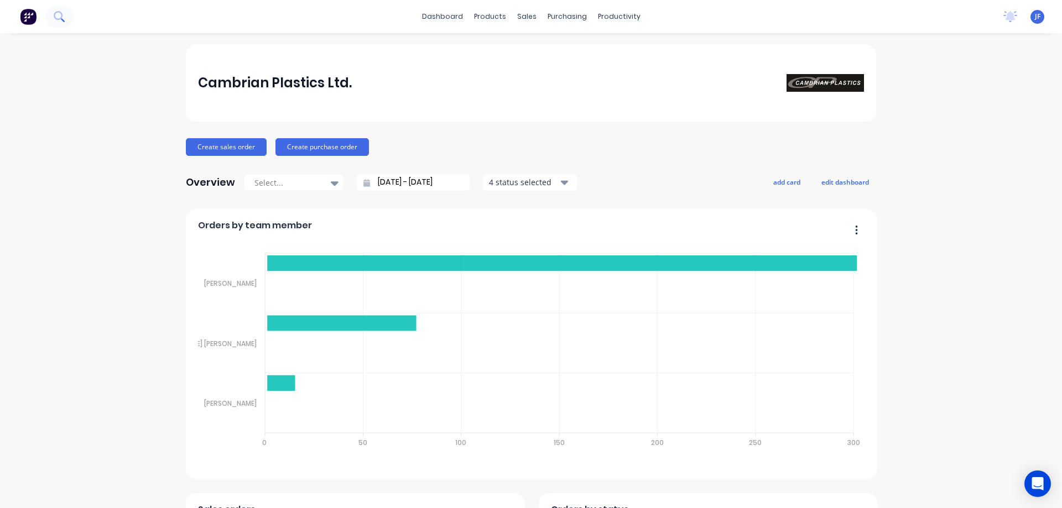
click at [59, 21] on icon at bounding box center [59, 16] width 11 height 11
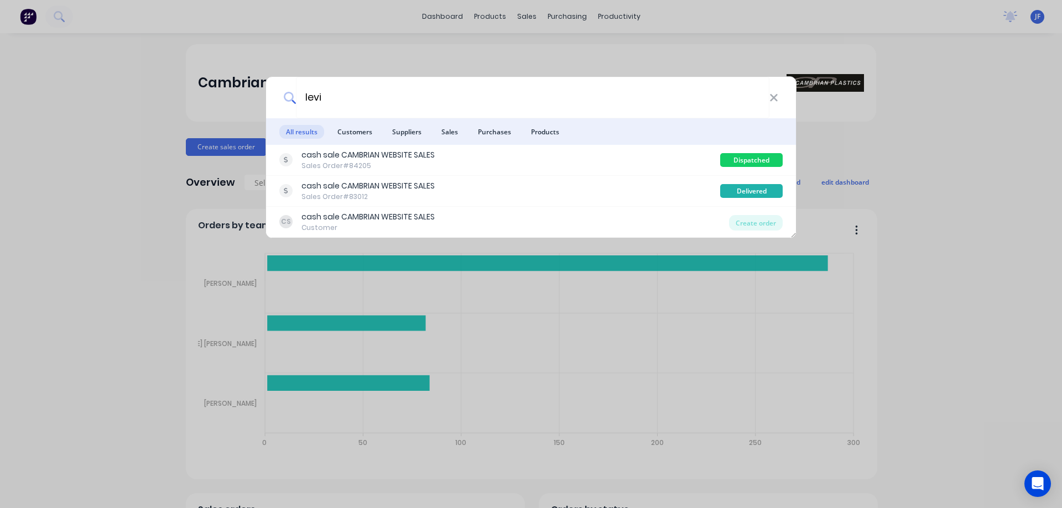
type input "levi"
click at [382, 166] on div "Sales Order #84205" at bounding box center [367, 166] width 133 height 10
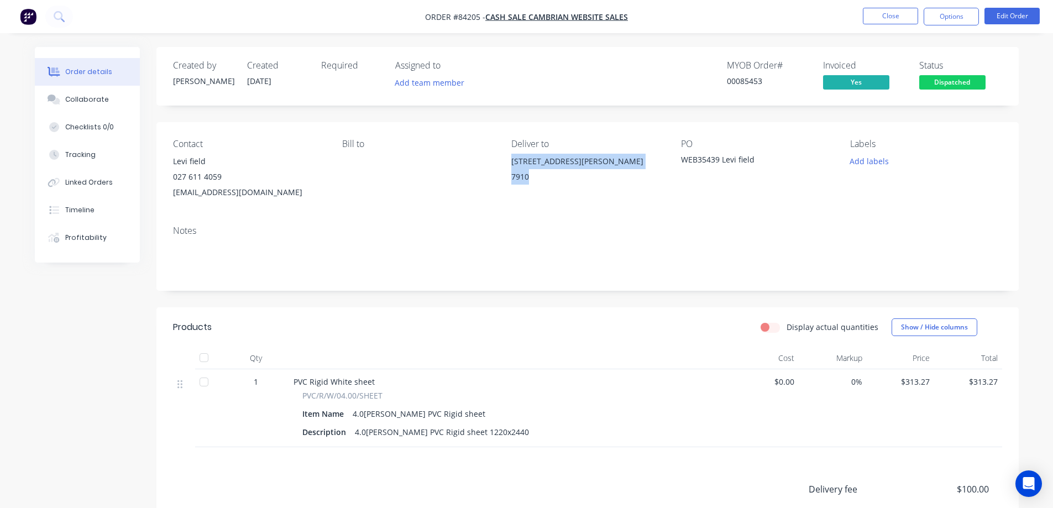
drag, startPoint x: 513, startPoint y: 159, endPoint x: 531, endPoint y: 179, distance: 27.4
click at [531, 179] on div "4 Leckie Street Timaru 7910" at bounding box center [586, 171] width 151 height 35
copy div "4 Leckie Street Timaru 7910"
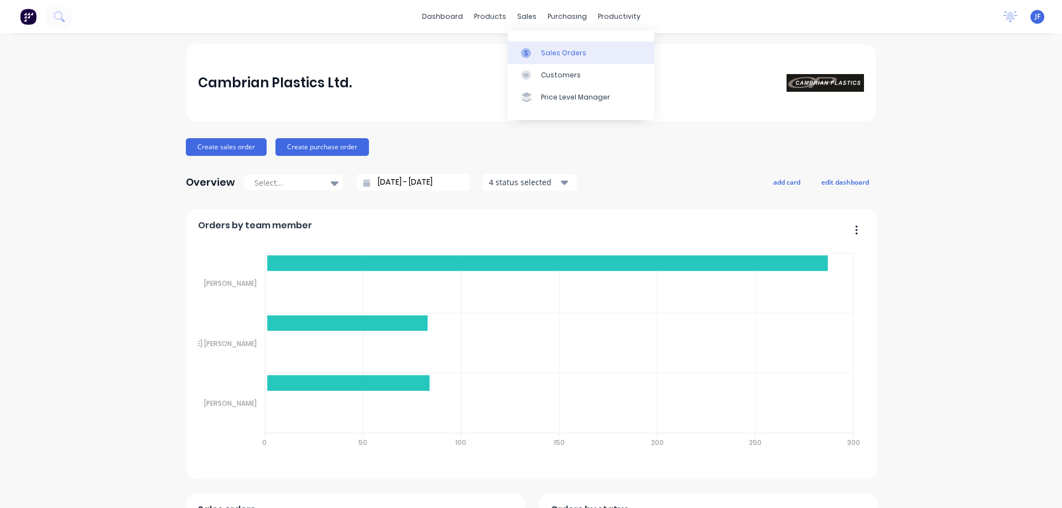
click at [525, 45] on link "Sales Orders" at bounding box center [581, 52] width 147 height 22
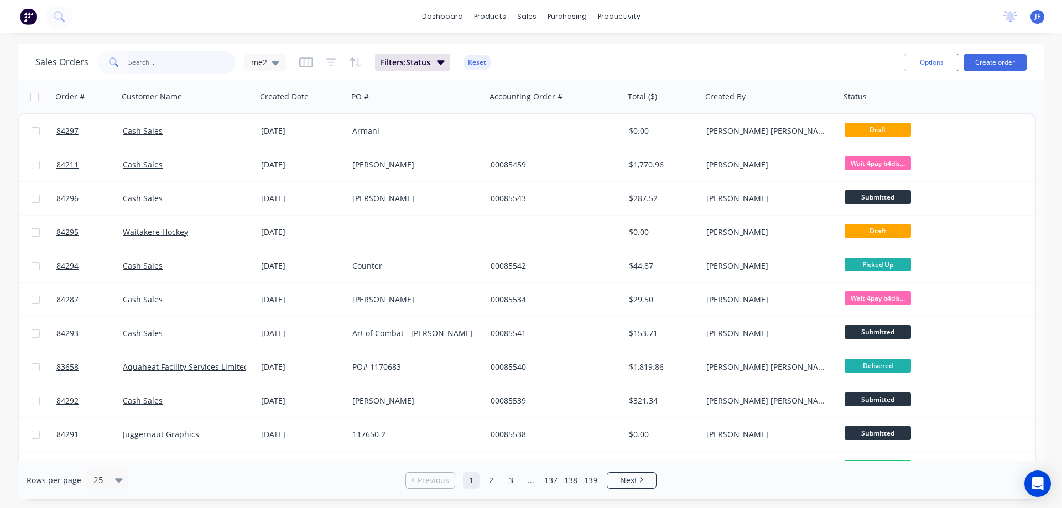
click at [195, 58] on input "text" at bounding box center [182, 62] width 108 height 22
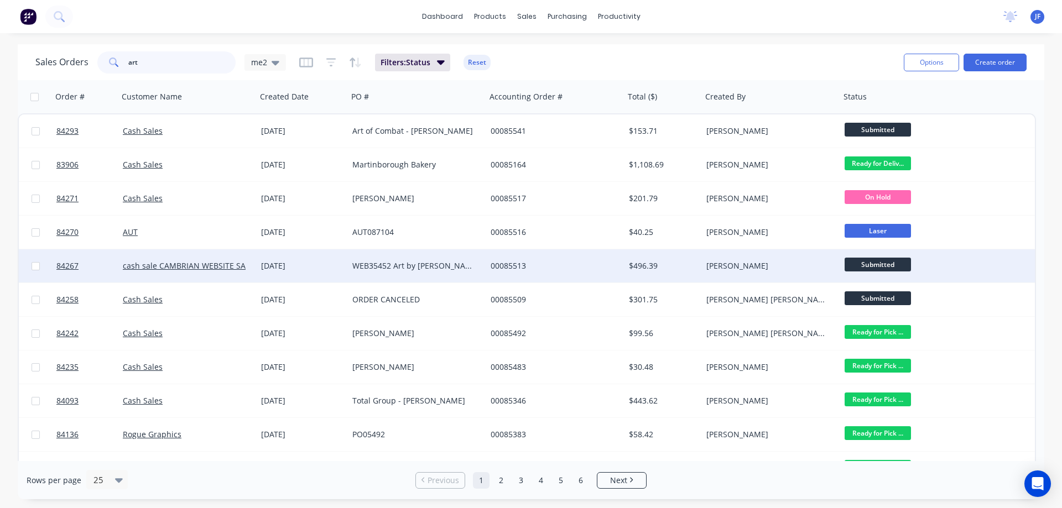
type input "art"
click at [332, 258] on div "[DATE]" at bounding box center [302, 265] width 91 height 33
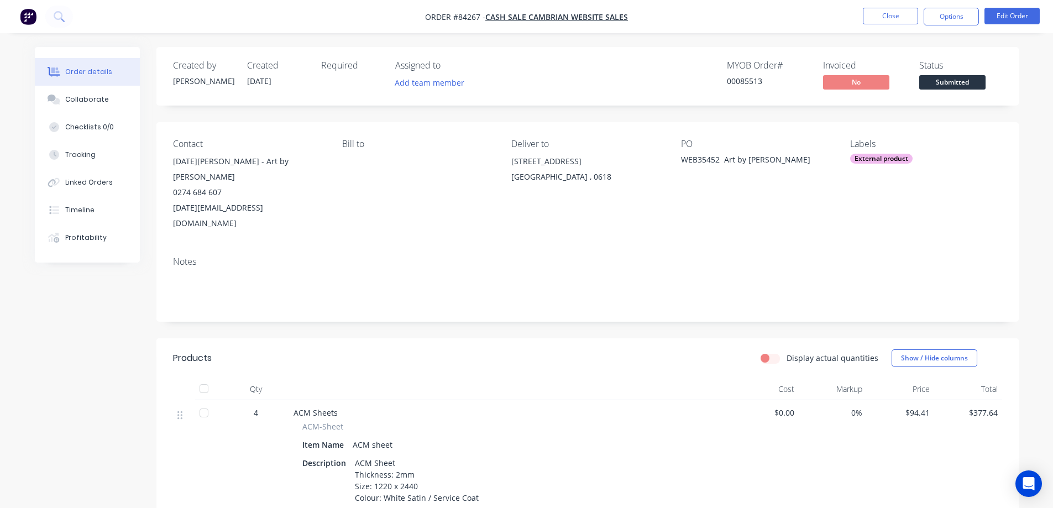
click at [942, 74] on div "Submitted" at bounding box center [952, 65] width 40 height 22
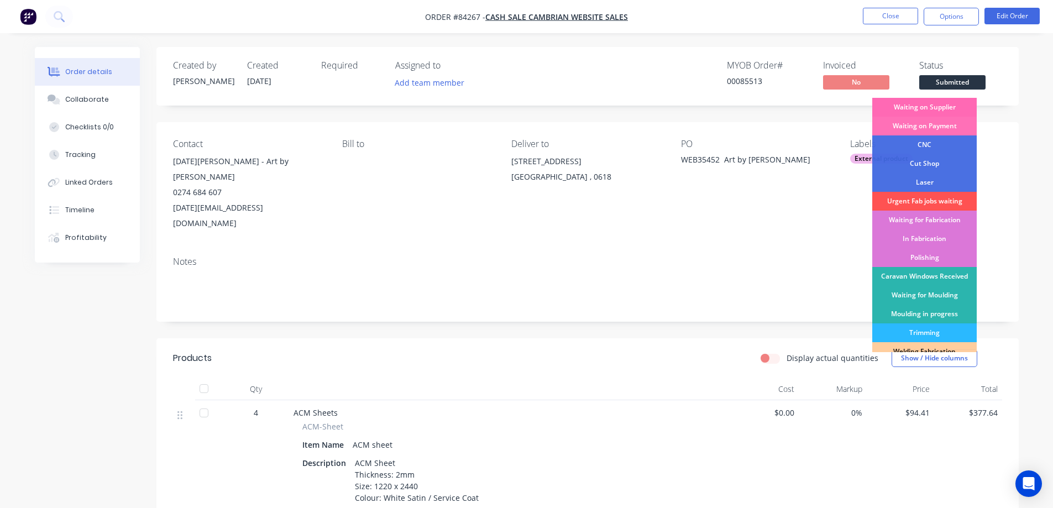
click at [939, 101] on div "Waiting on Supplier" at bounding box center [924, 107] width 104 height 19
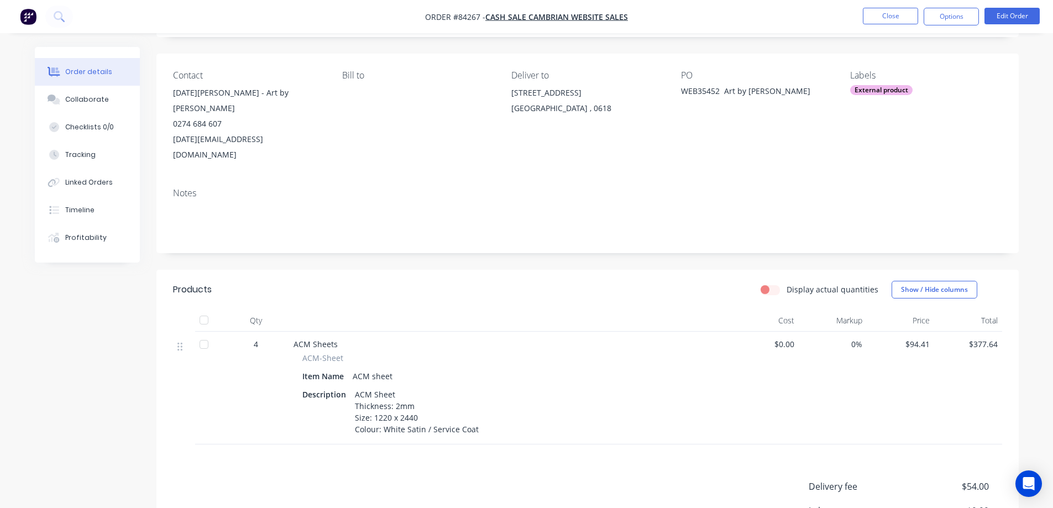
scroll to position [111, 0]
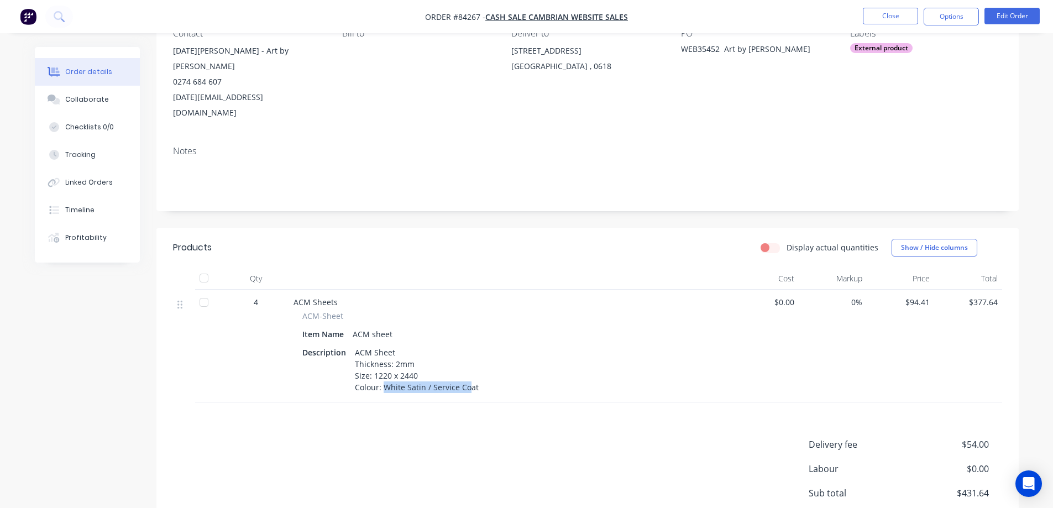
drag, startPoint x: 382, startPoint y: 356, endPoint x: 467, endPoint y: 358, distance: 85.2
click at [467, 358] on div "ACM Sheet Thickness: 2mm Size: 1220 x 2440 Colour: White Satin / Service Coat" at bounding box center [417, 369] width 133 height 51
click at [475, 359] on div "ACM Sheet Thickness: 2mm Size: 1220 x 2440 Colour: White Satin / Service Coat" at bounding box center [417, 369] width 133 height 51
